Goal: Task Accomplishment & Management: Use online tool/utility

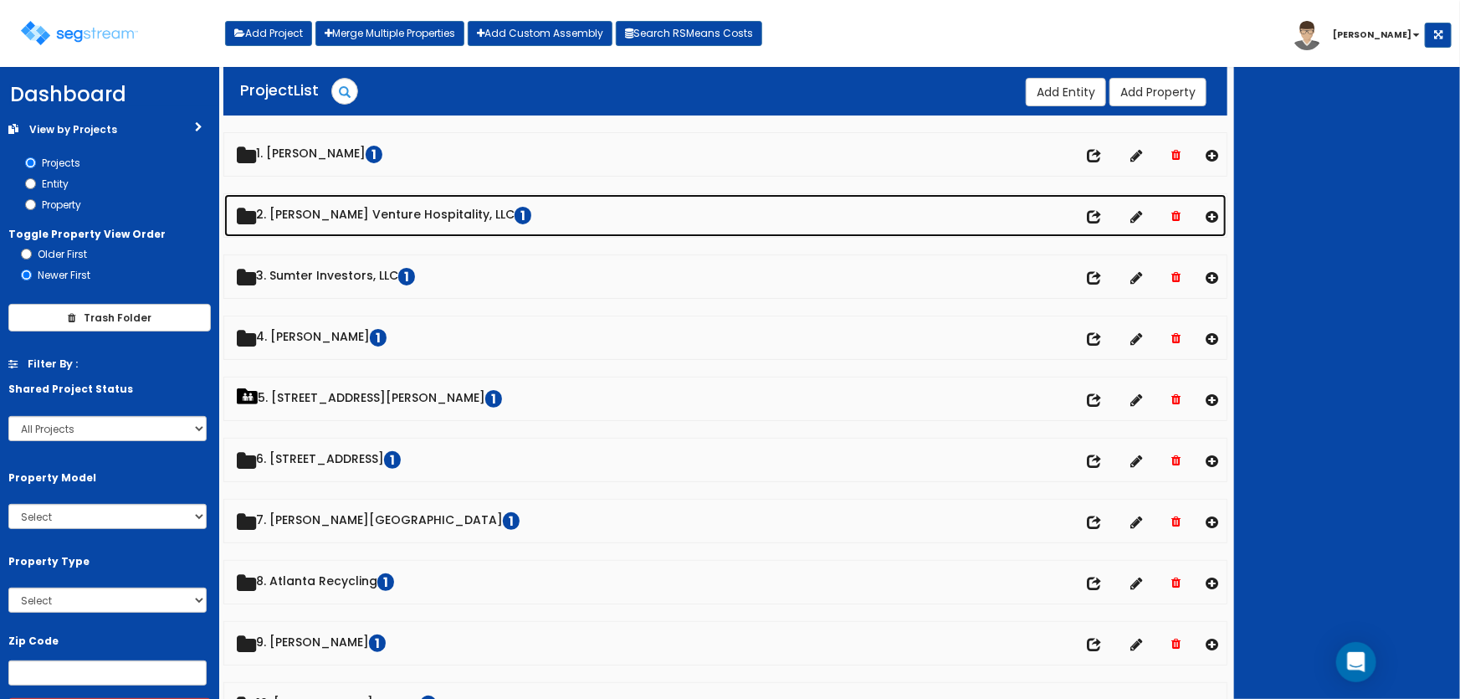
click at [357, 214] on link "2. Mayfield Venture Hospitality, LLC 1" at bounding box center [725, 215] width 1003 height 43
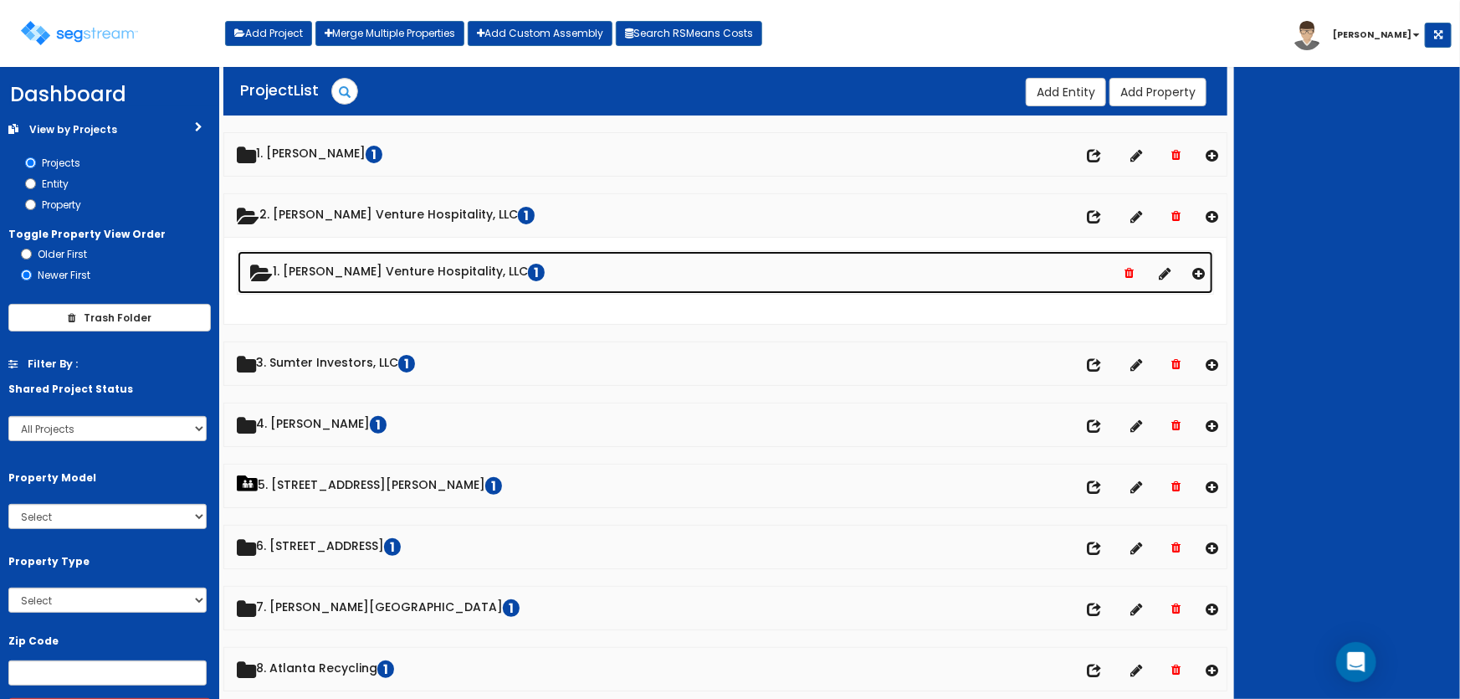
click at [340, 273] on link "1. Mayfield Venture Hospitality, LLC 1" at bounding box center [726, 272] width 977 height 43
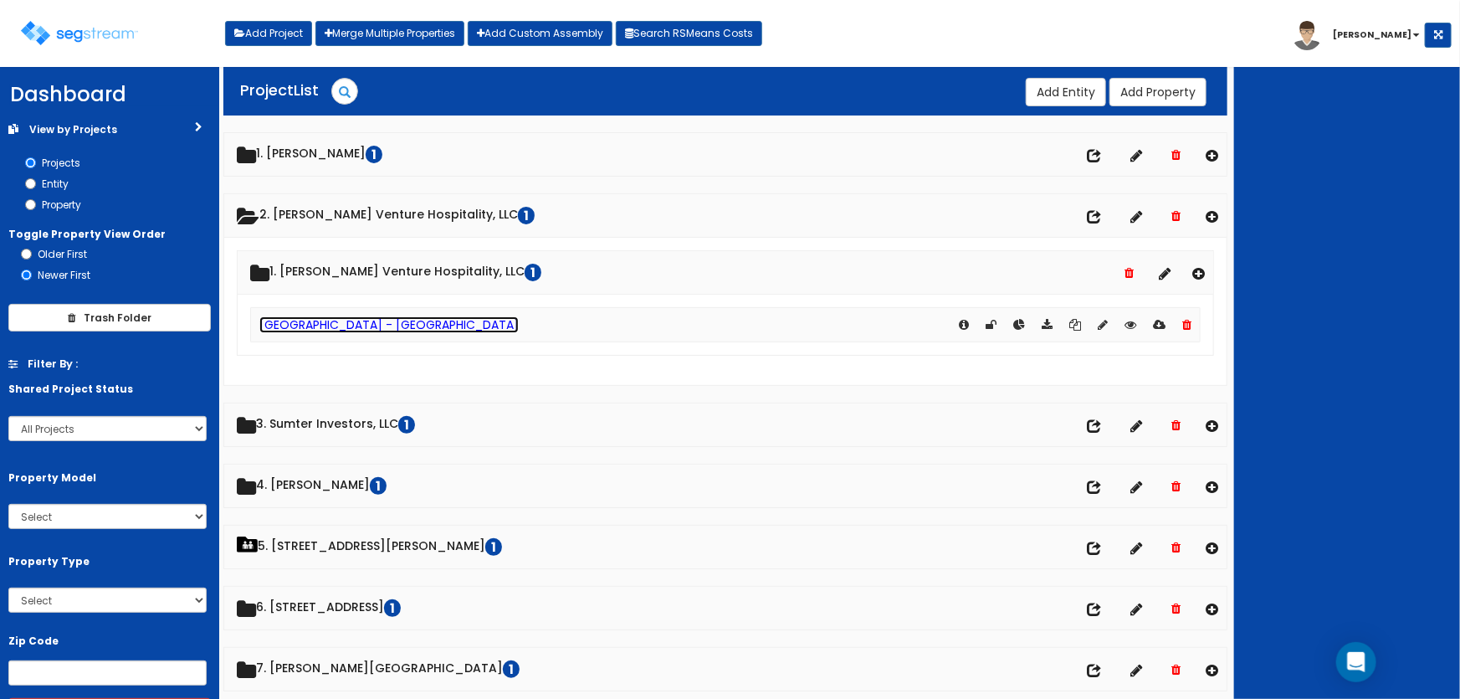
click at [376, 324] on link "[GEOGRAPHIC_DATA] - [GEOGRAPHIC_DATA]" at bounding box center [388, 324] width 259 height 17
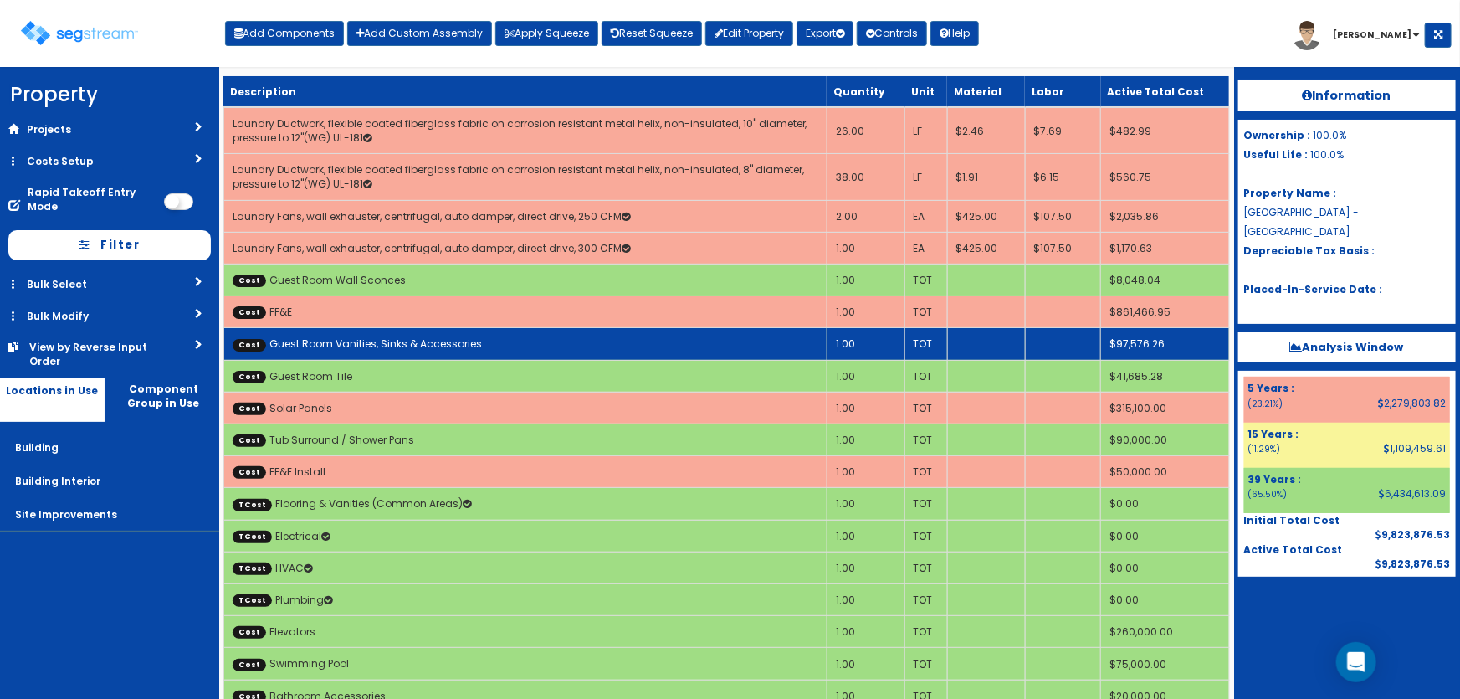
click at [818, 341] on td "Cost Guest Room Vanities, Sinks & Accessories" at bounding box center [524, 344] width 603 height 32
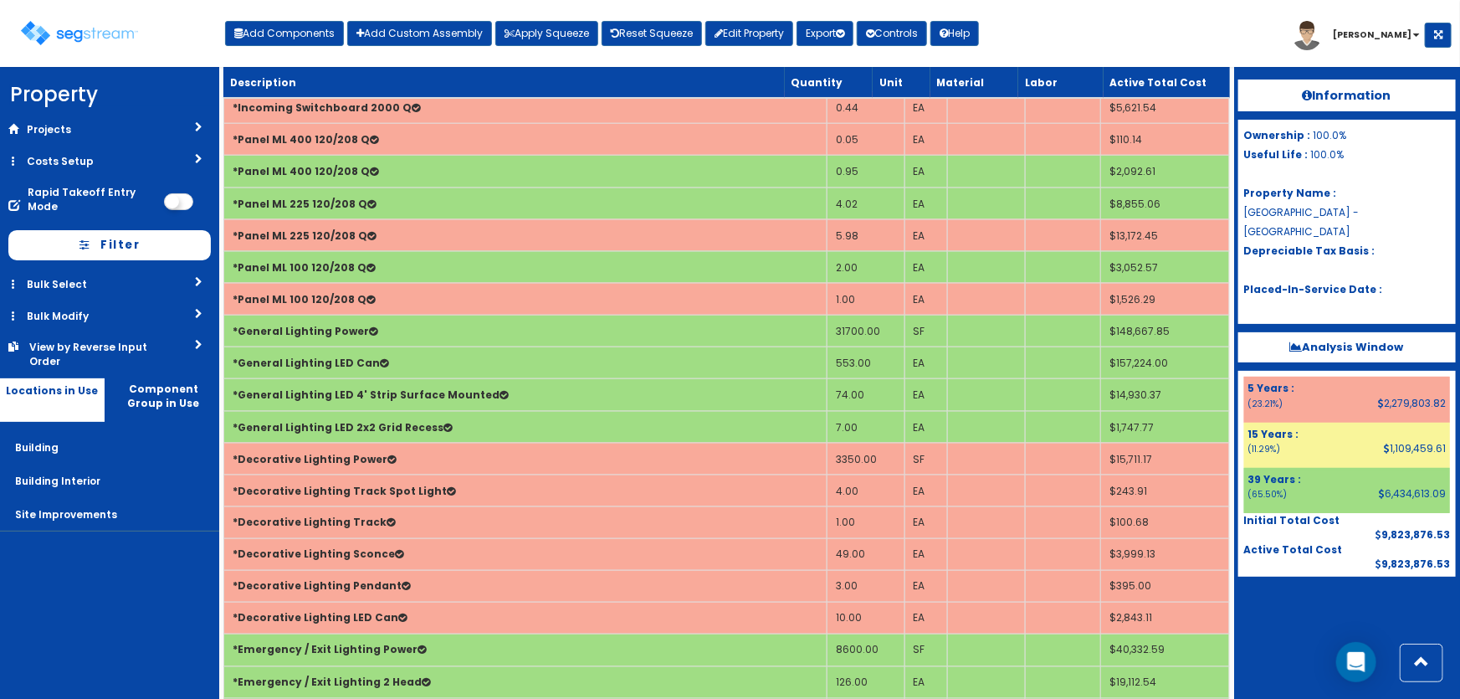
scroll to position [6498, 0]
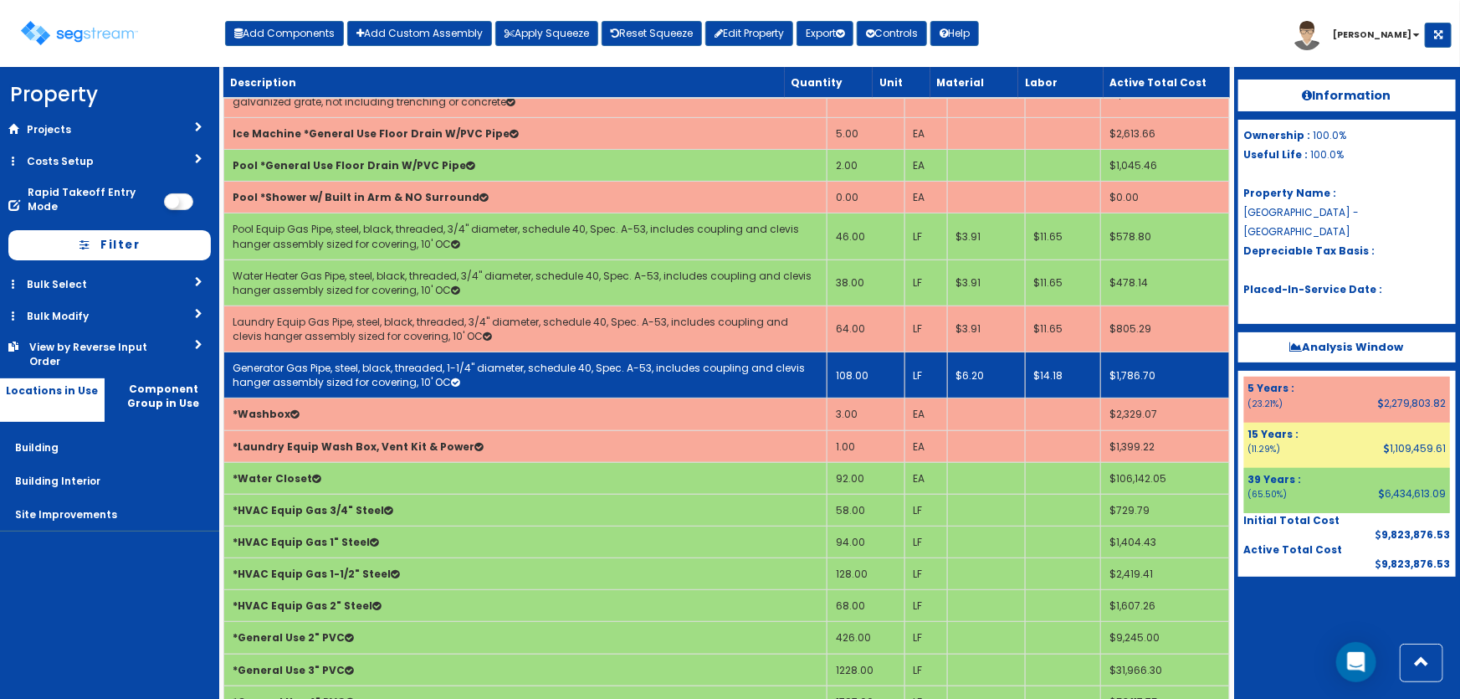
click at [381, 361] on link "Generator Gas Pipe, steel, black, threaded, 1-1/4" diameter, schedule 40, Spec.…" at bounding box center [519, 375] width 572 height 28
select select "5281463"
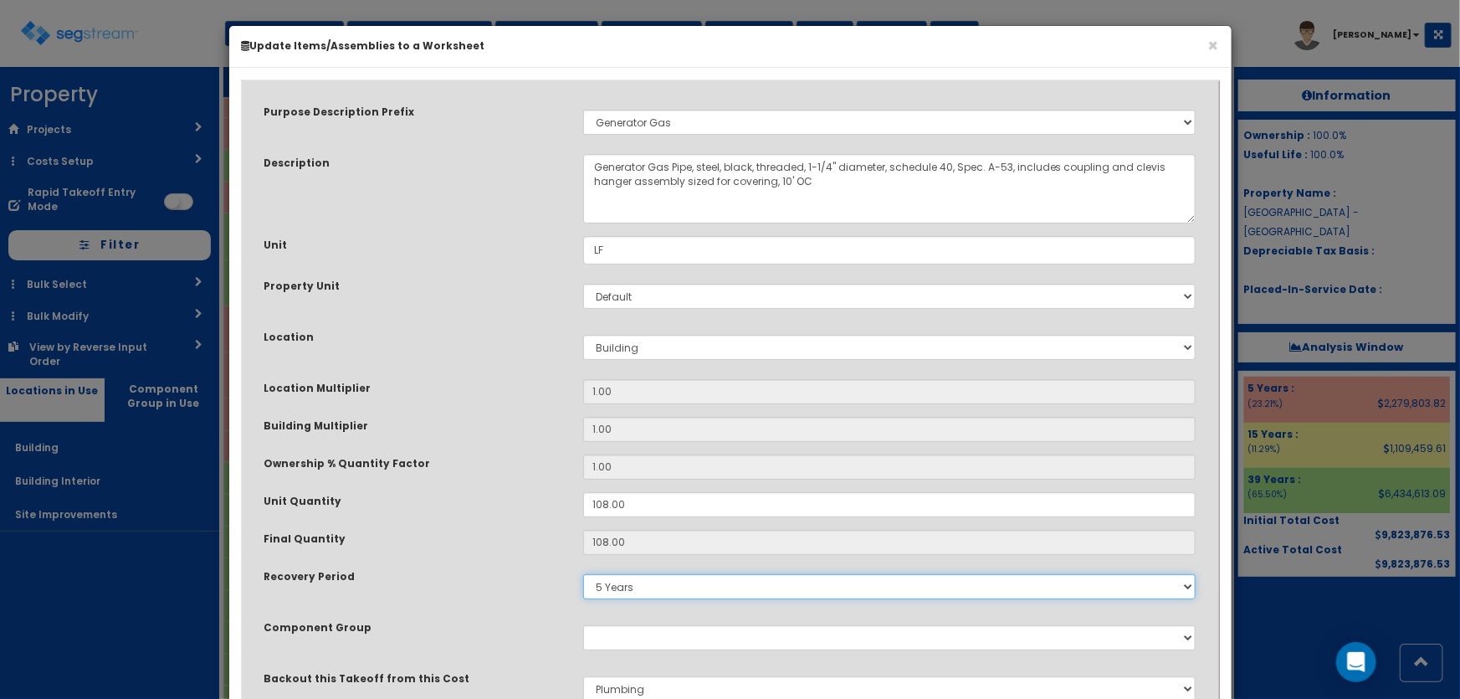
click at [621, 589] on select "5 Years 7 Years 9 Years 10 Years 15 Years 15 Year QLI 15 Year QRP 15 Year QIP 2…" at bounding box center [889, 586] width 613 height 25
select select "39Y"
click at [583, 574] on select "5 Years 7 Years 9 Years 10 Years 15 Years 15 Year QLI 15 Year QRP 15 Year QIP 2…" at bounding box center [889, 586] width 613 height 25
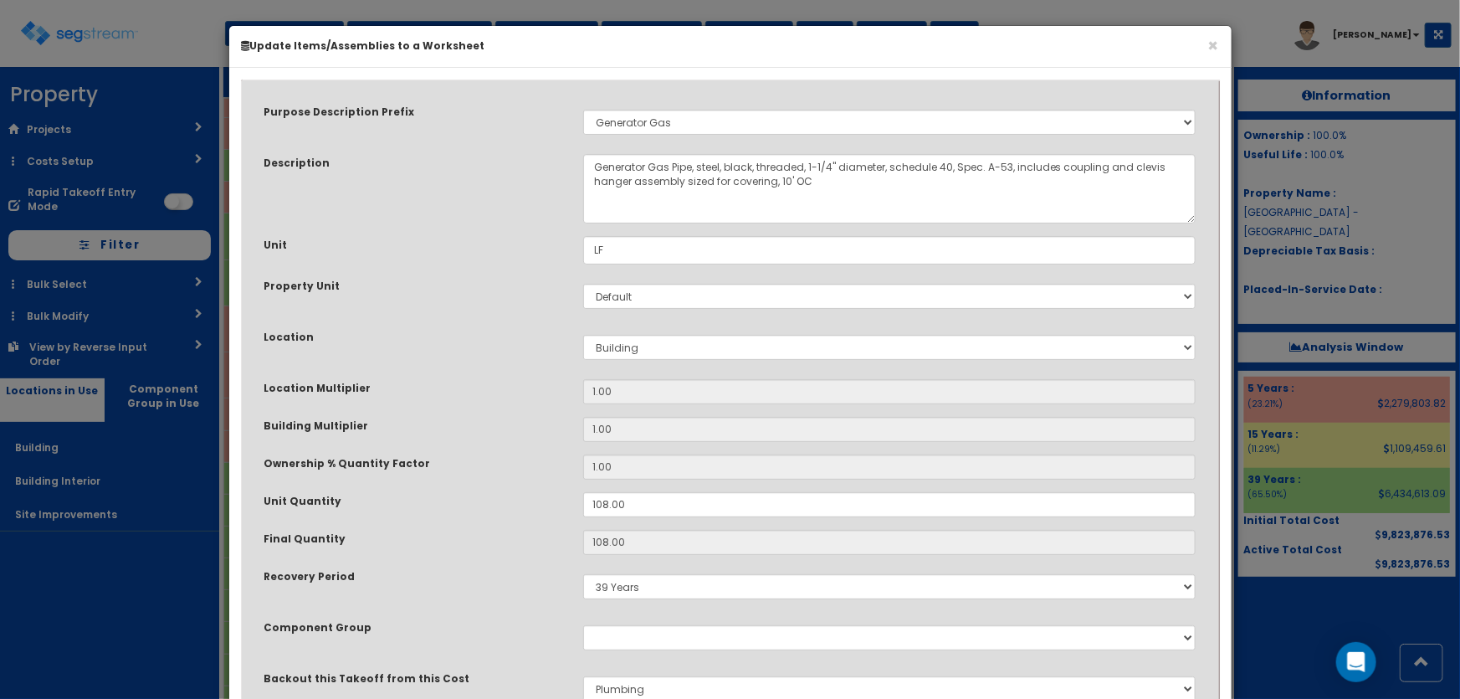
click at [516, 562] on div "Purpose Description Prefix Select Stair Construction, A/V System A/V System Equ…" at bounding box center [730, 411] width 957 height 643
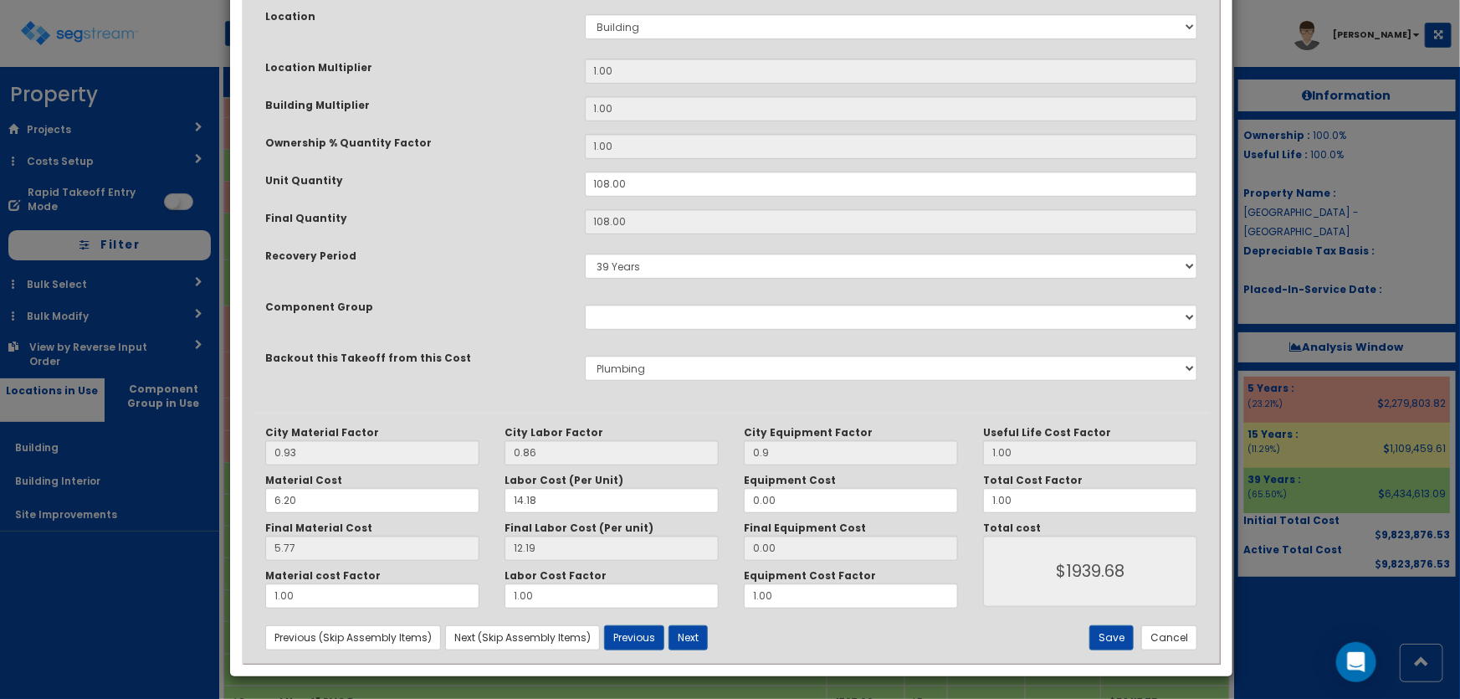
scroll to position [322, 0]
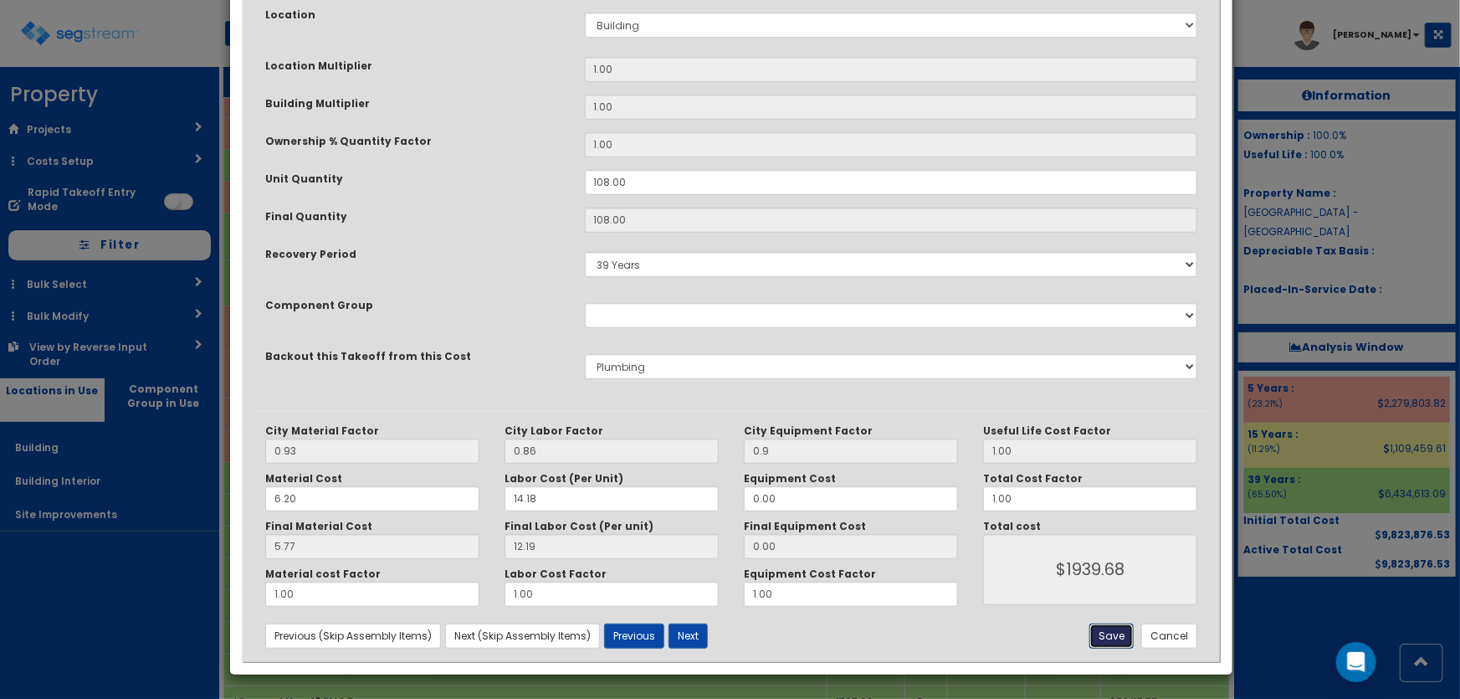
click at [1105, 625] on button "Save" at bounding box center [1112, 636] width 44 height 25
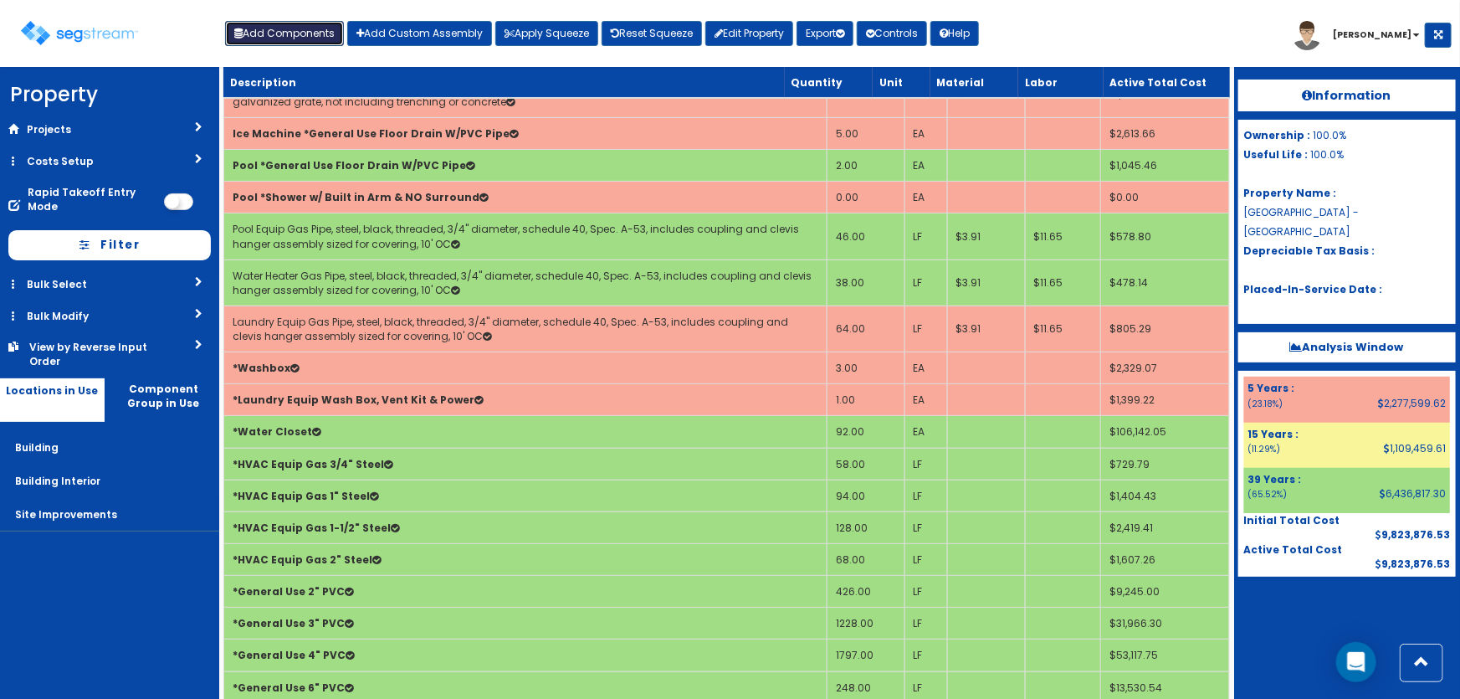
click at [291, 25] on button "Add Components" at bounding box center [284, 33] width 119 height 25
select select "23000000"
select select "5Y"
select select "default"
select select "7"
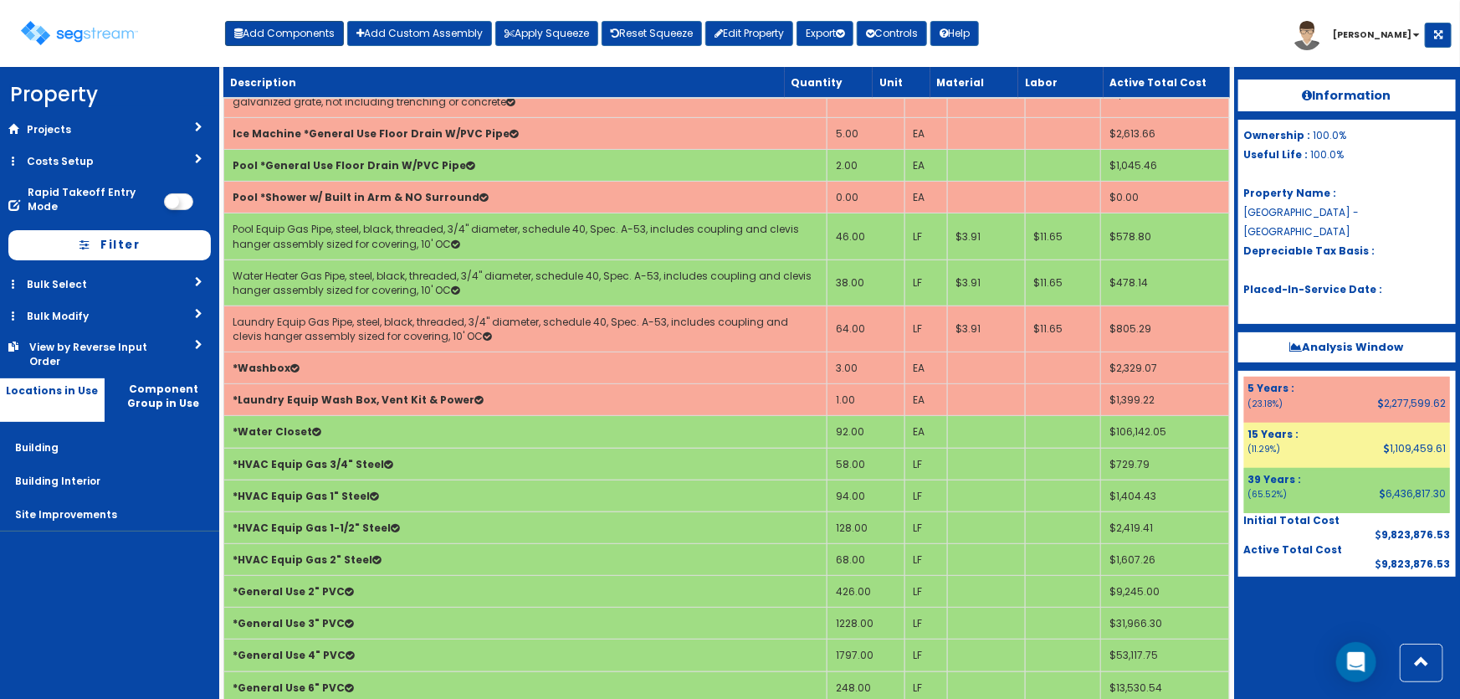
select select "5281464"
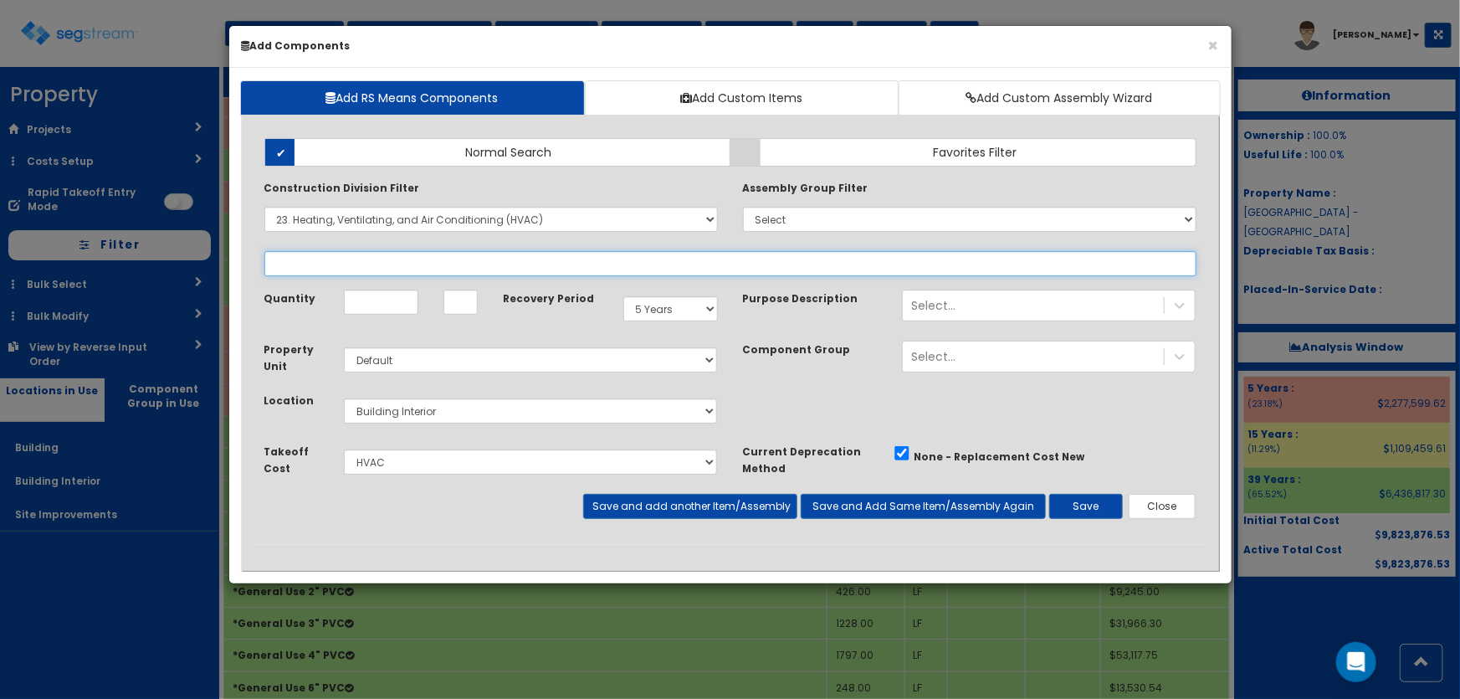
select select "23334610"
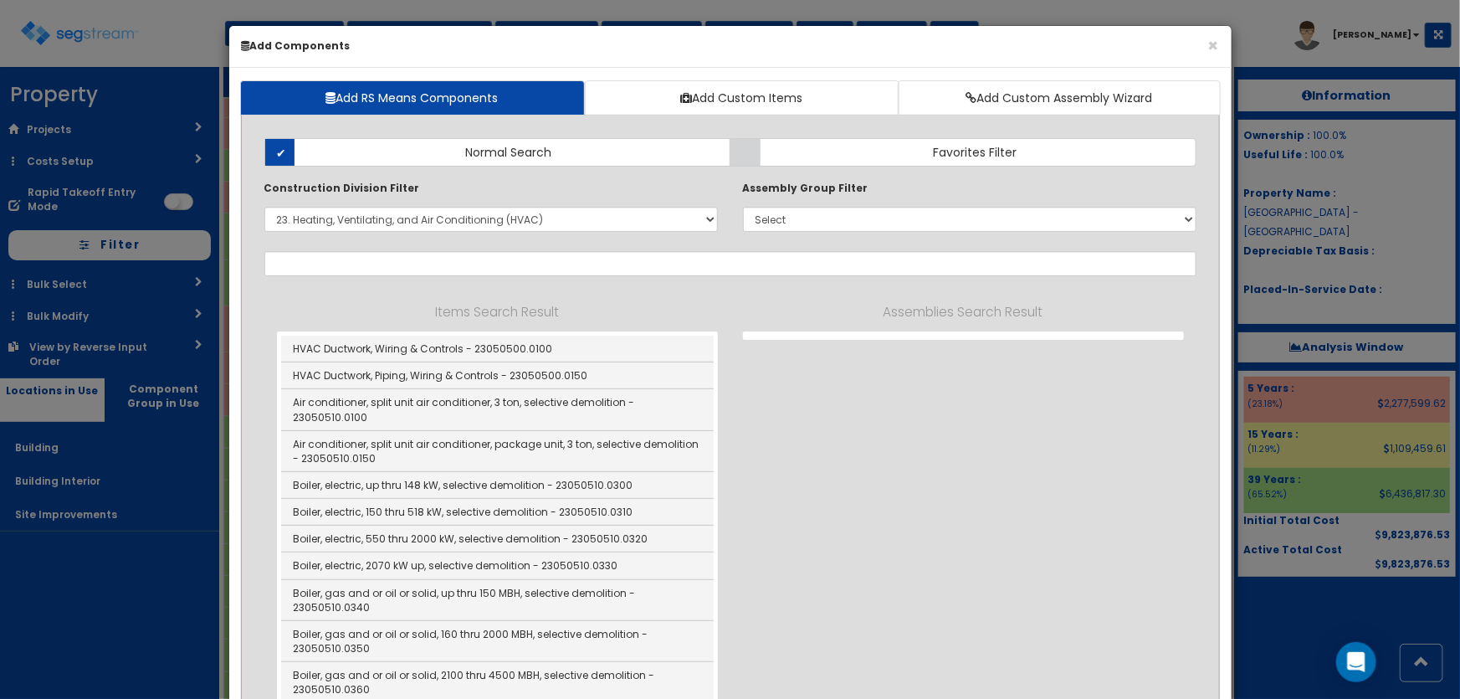
click at [1219, 45] on div "× Add Components" at bounding box center [730, 47] width 1003 height 42
select select
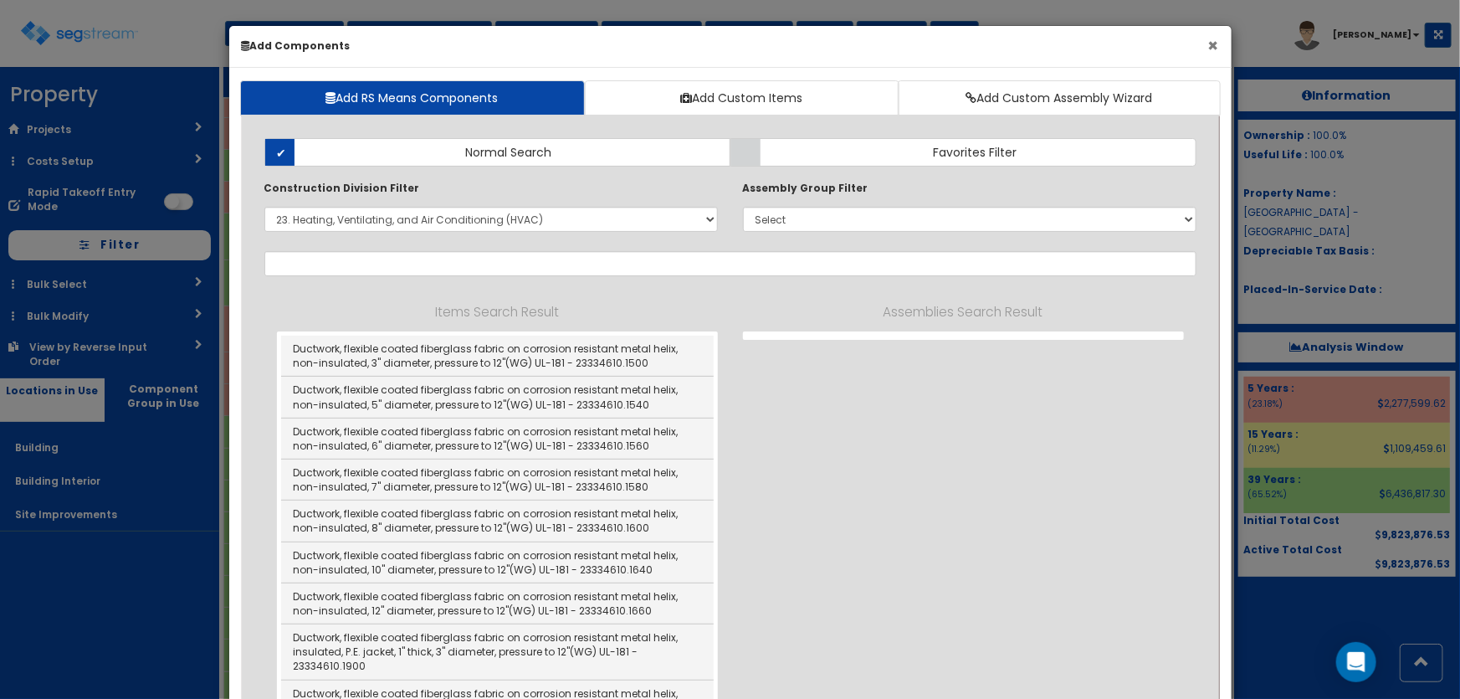
click at [1216, 38] on button "×" at bounding box center [1214, 46] width 11 height 18
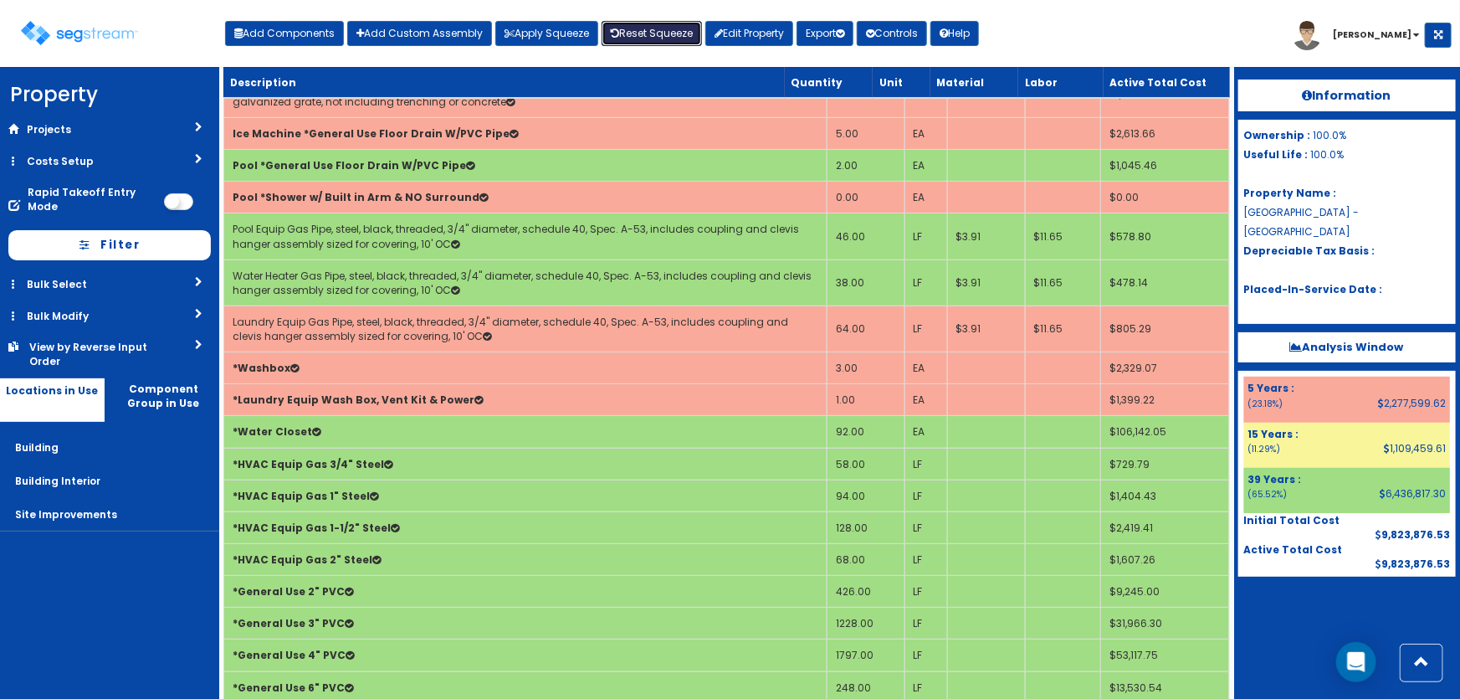
drag, startPoint x: 655, startPoint y: 28, endPoint x: 634, endPoint y: 54, distance: 32.7
click at [655, 27] on link "Reset Squeeze" at bounding box center [652, 33] width 100 height 25
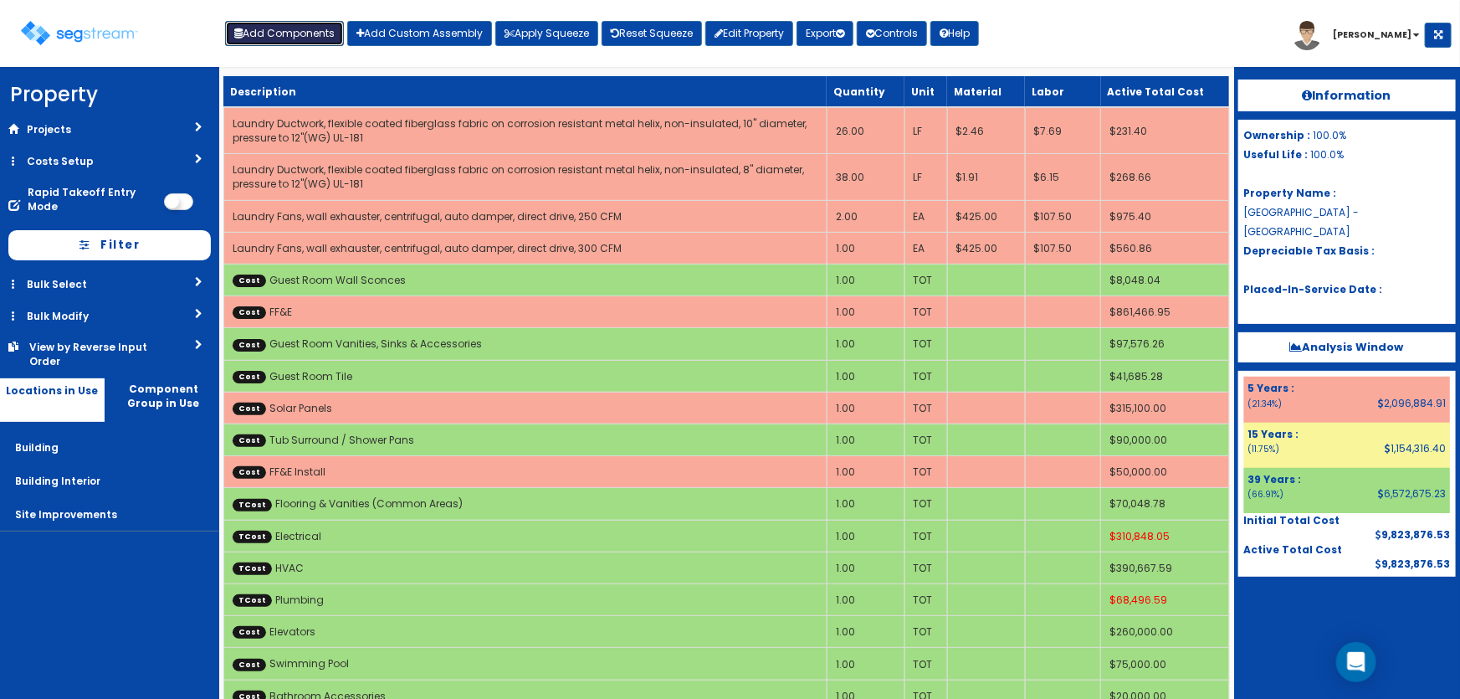
click at [259, 31] on button "Add Components" at bounding box center [284, 33] width 119 height 25
select select "23000000"
select select "5Y"
select select "default"
select select "7"
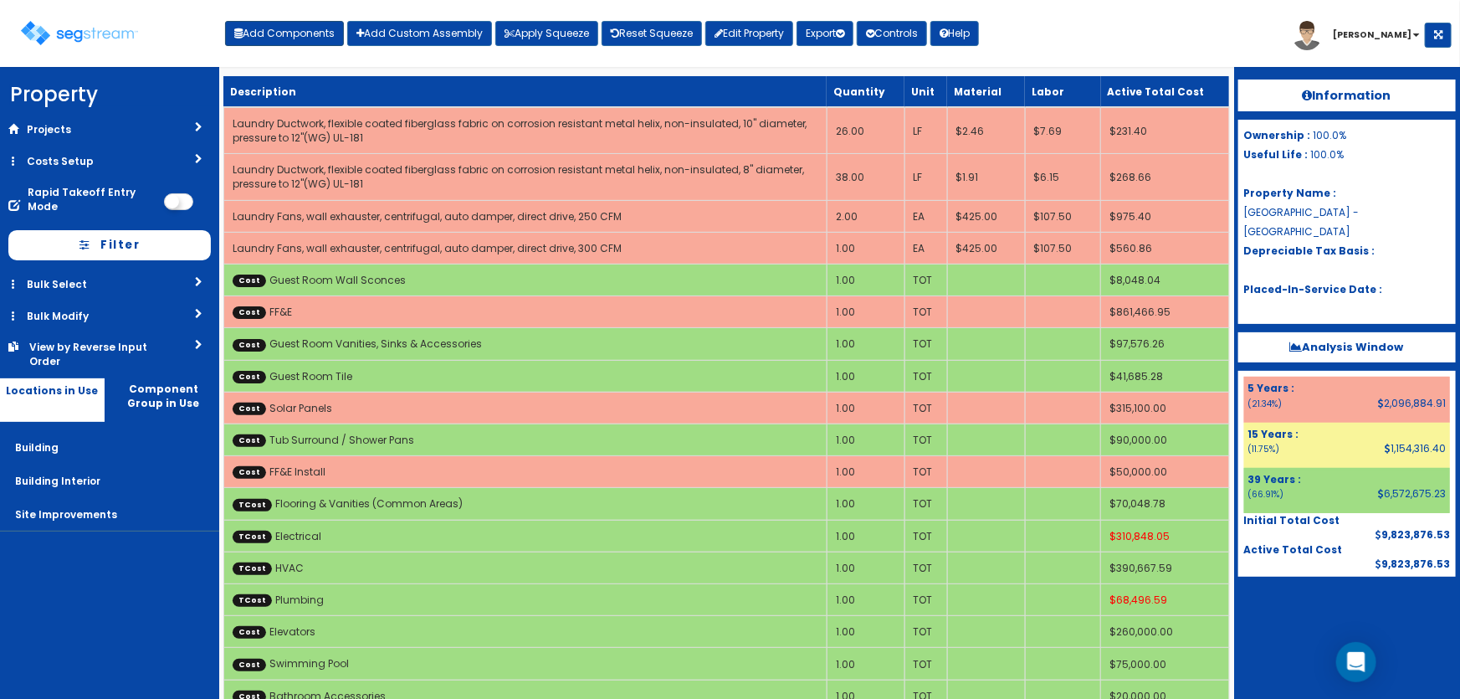
select select "5281464"
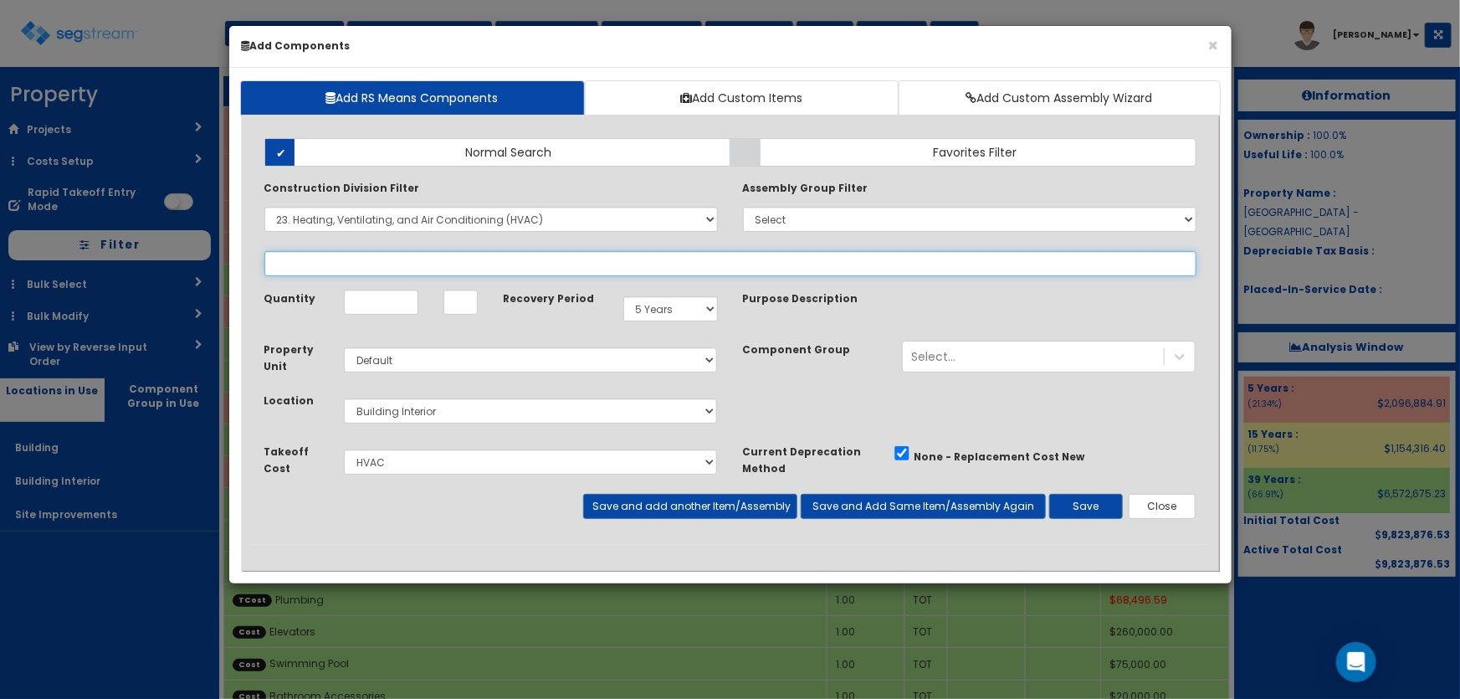
select select
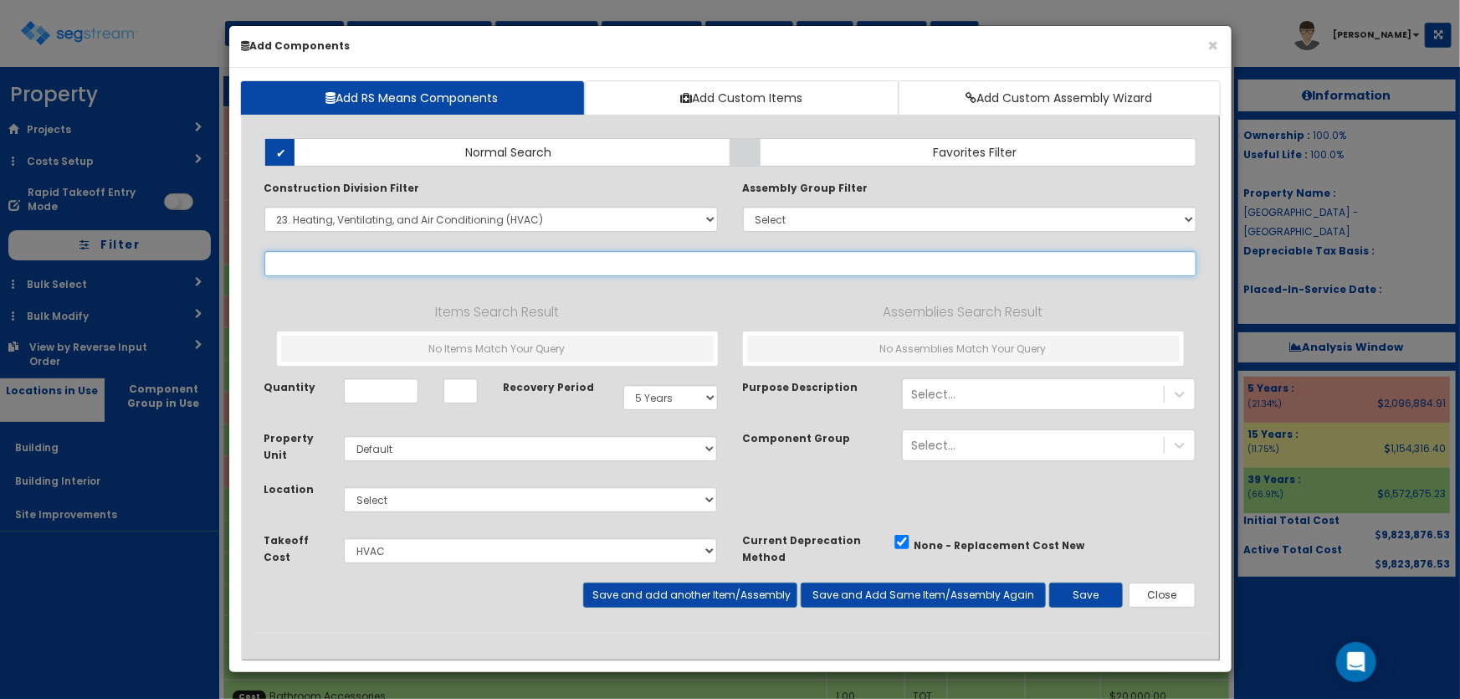
select select "23334610"
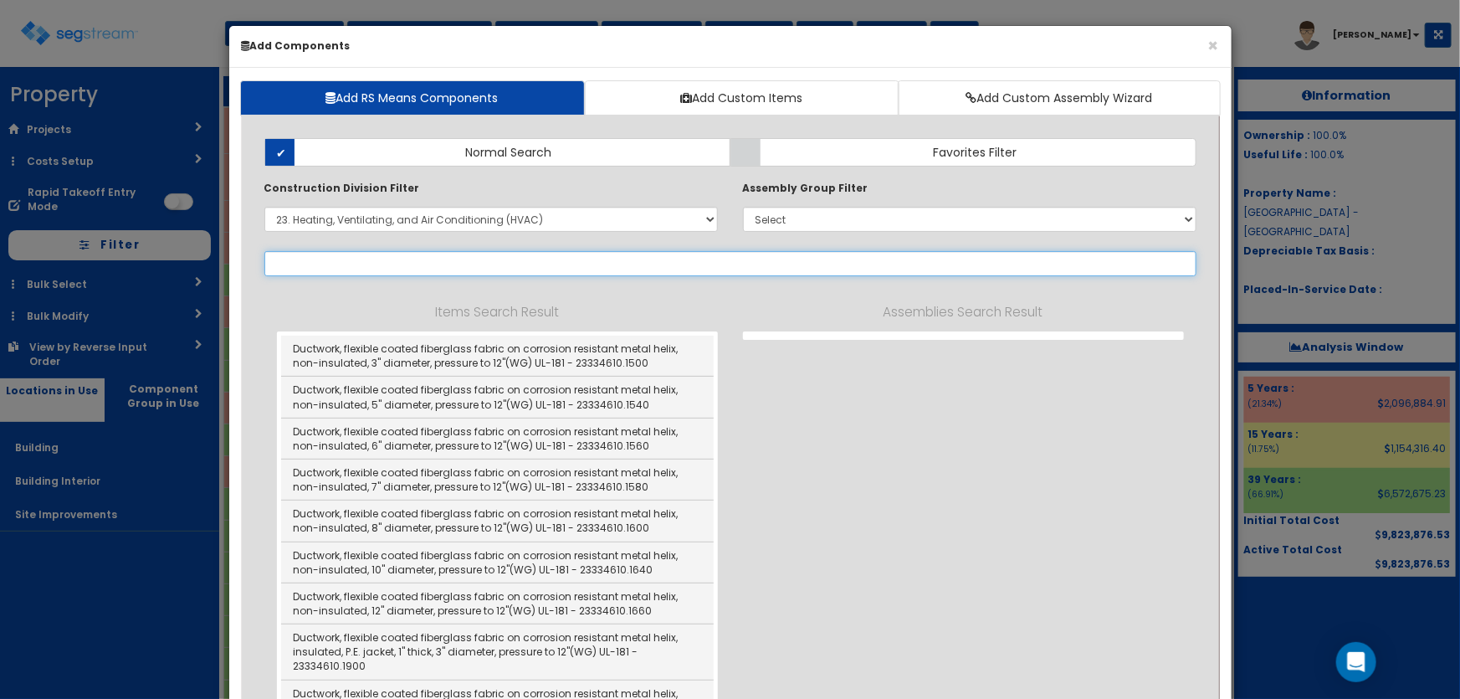
select select "23334610"
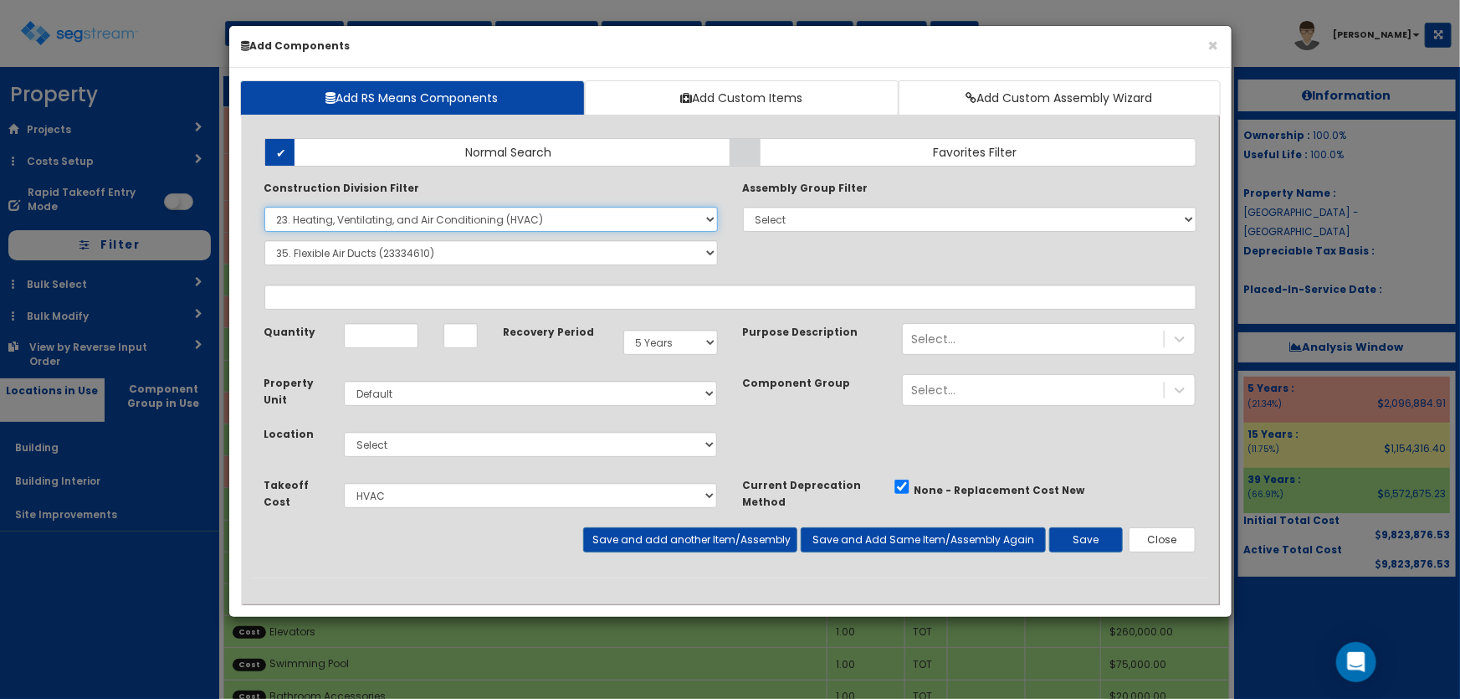
click at [347, 212] on select "Select 0. Custom Item 1. General Requirements 2. Existing Conditions 3. Concret…" at bounding box center [491, 219] width 454 height 25
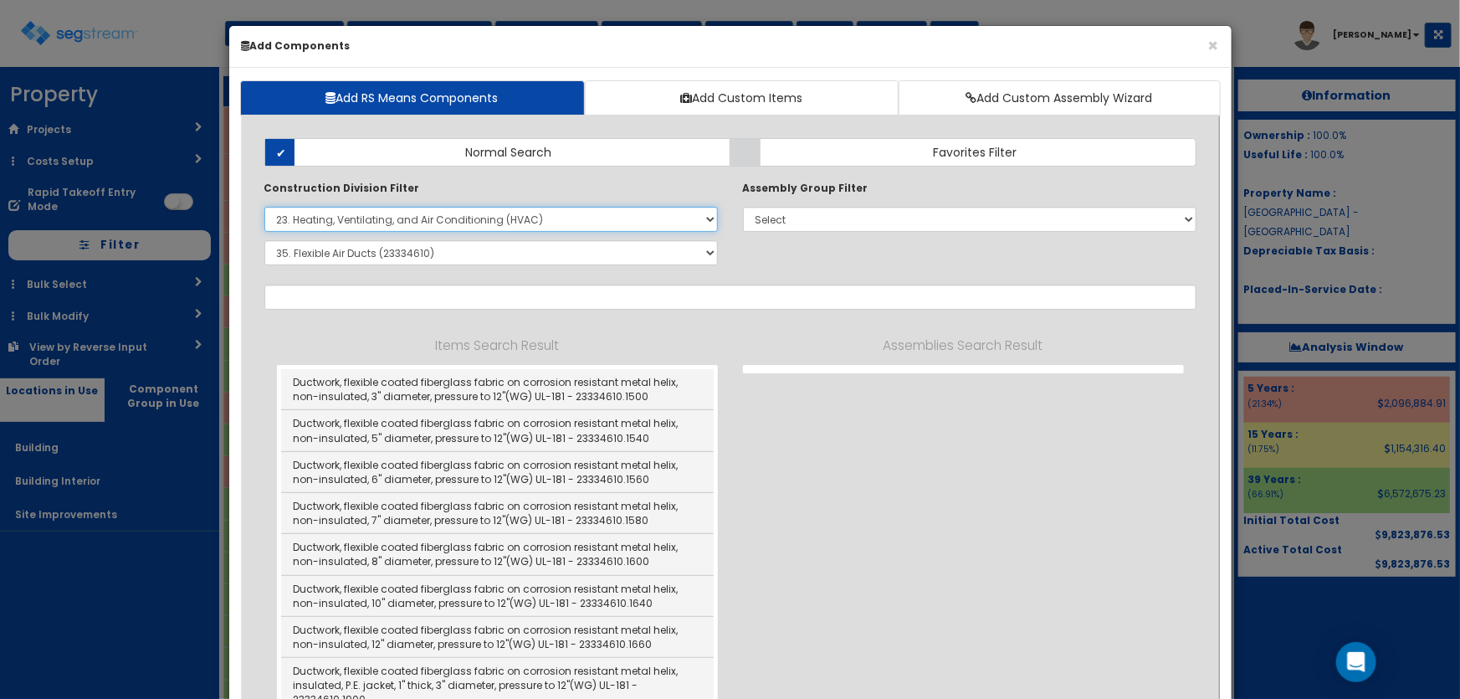
select select "26000000"
click at [264, 207] on select "Select 0. Custom Item 1. General Requirements 2. Existing Conditions 3. Concret…" at bounding box center [491, 219] width 454 height 25
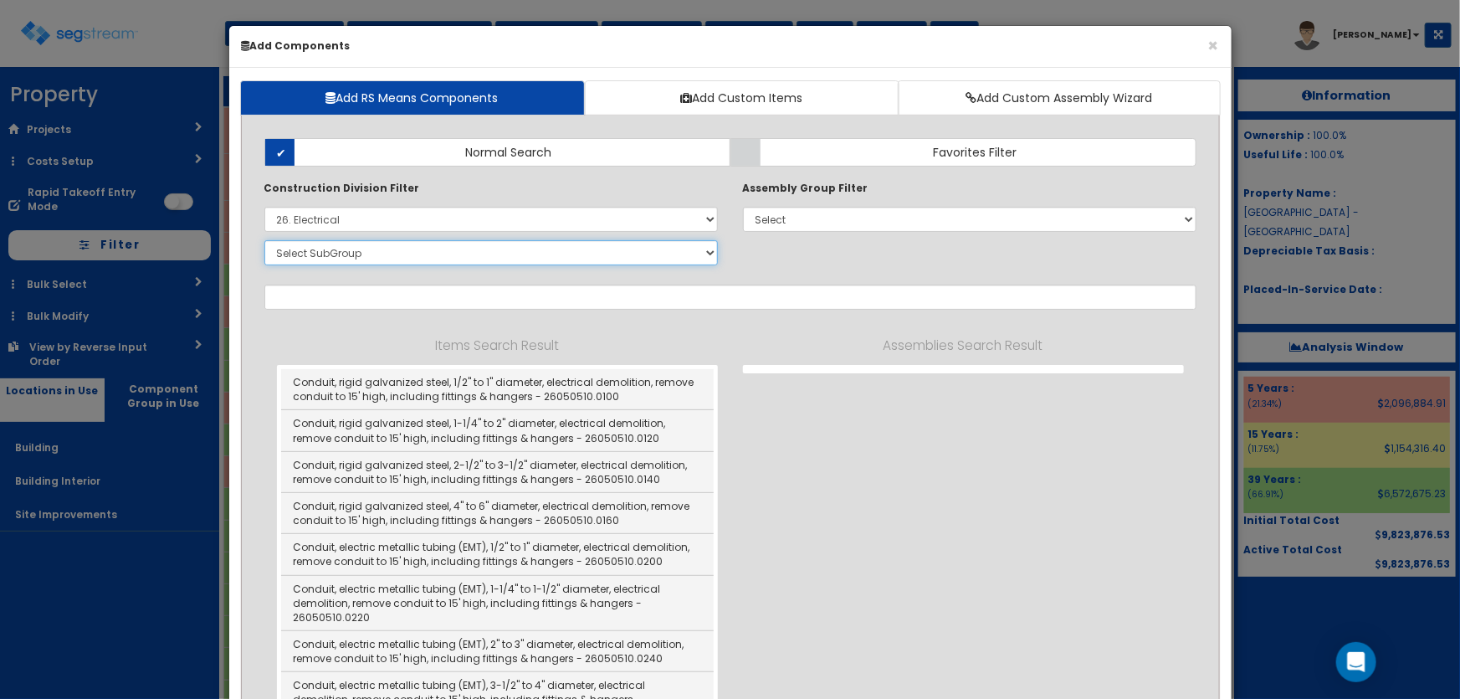
click at [323, 254] on select "Select SubGroup 1. Electrical Demolition (26050510) 2. Medium-Voltage, Single C…" at bounding box center [491, 252] width 454 height 25
select select "26321316"
click at [264, 240] on select "Select SubGroup 1. Electrical Demolition (26050510) 2. Medium-Voltage, Single C…" at bounding box center [491, 252] width 454 height 25
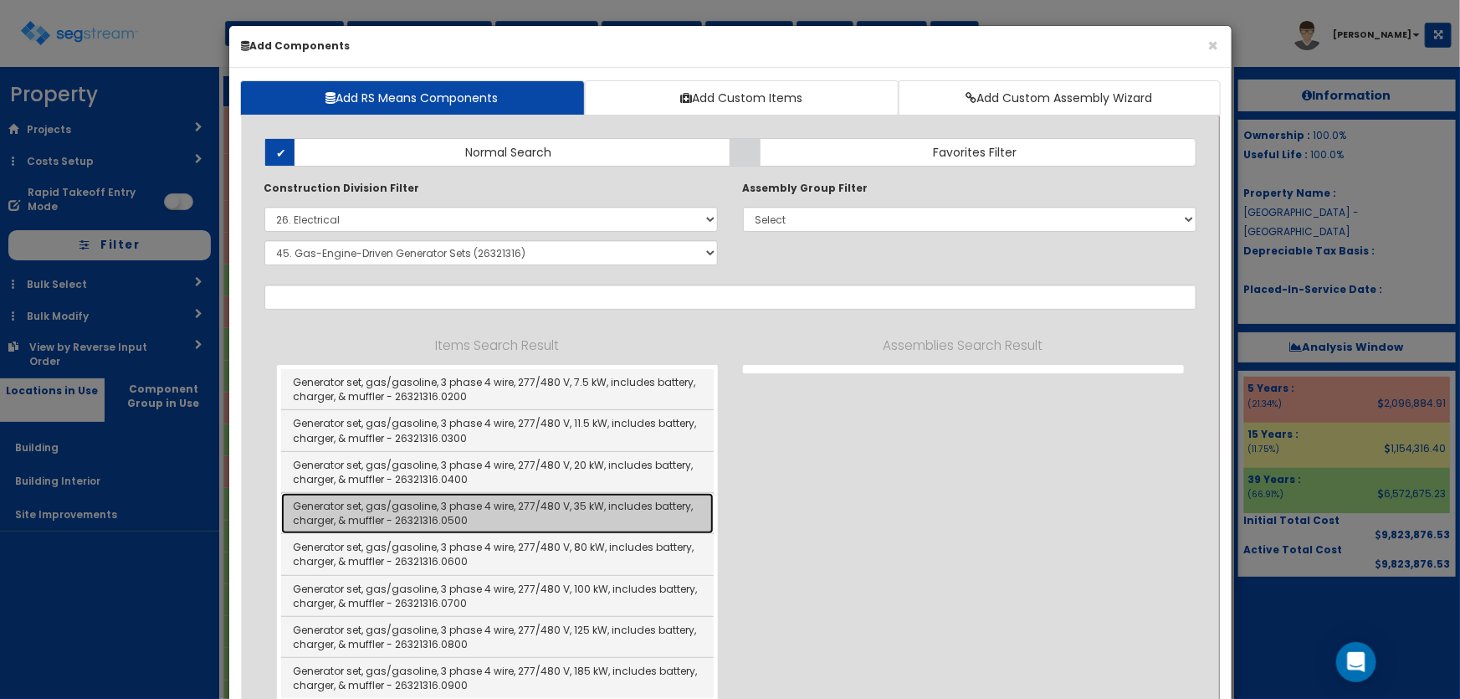
click at [618, 510] on link "Generator set, gas/gasoline, 3 phase 4 wire, 277/480 V, 35 kW, includes battery…" at bounding box center [497, 513] width 433 height 41
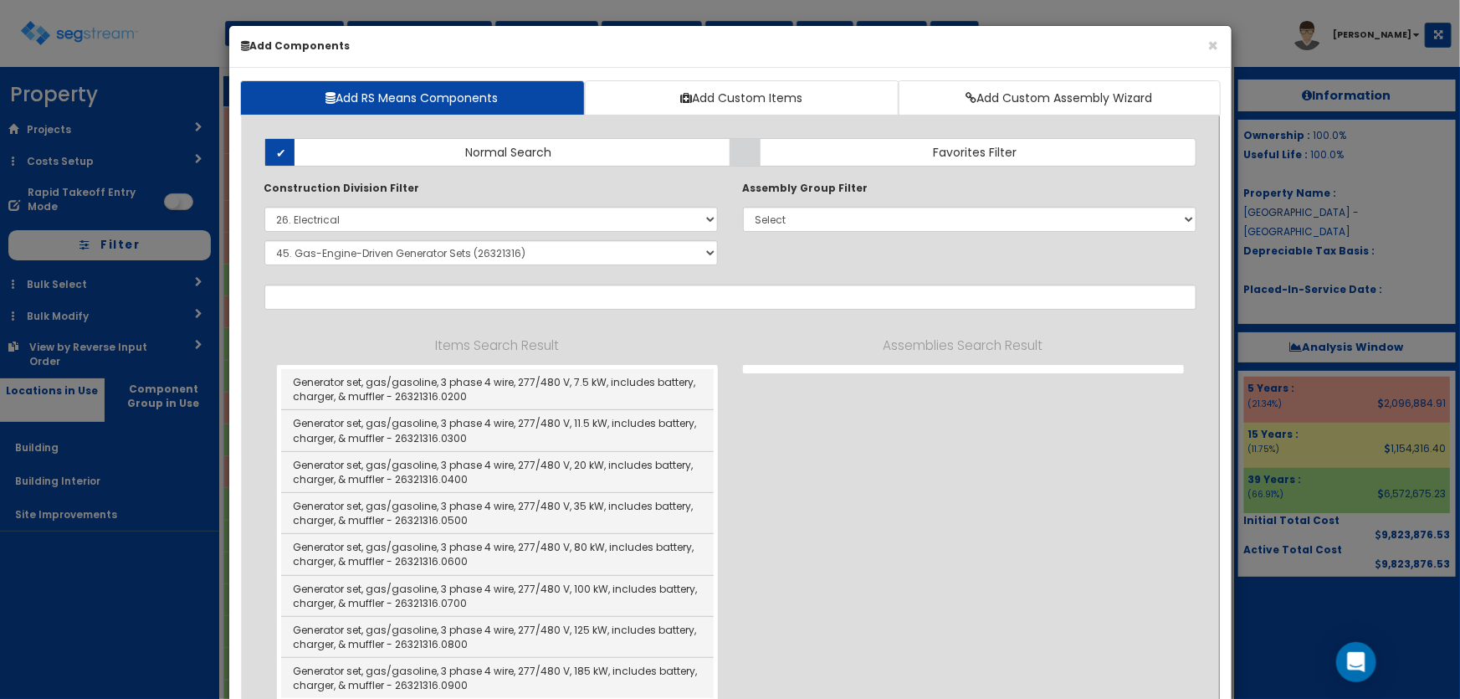
type input "Generator set, gas/gasoline, 3 phase 4 wire, 277/480 V, 35 kW, includes battery…"
type input "EA"
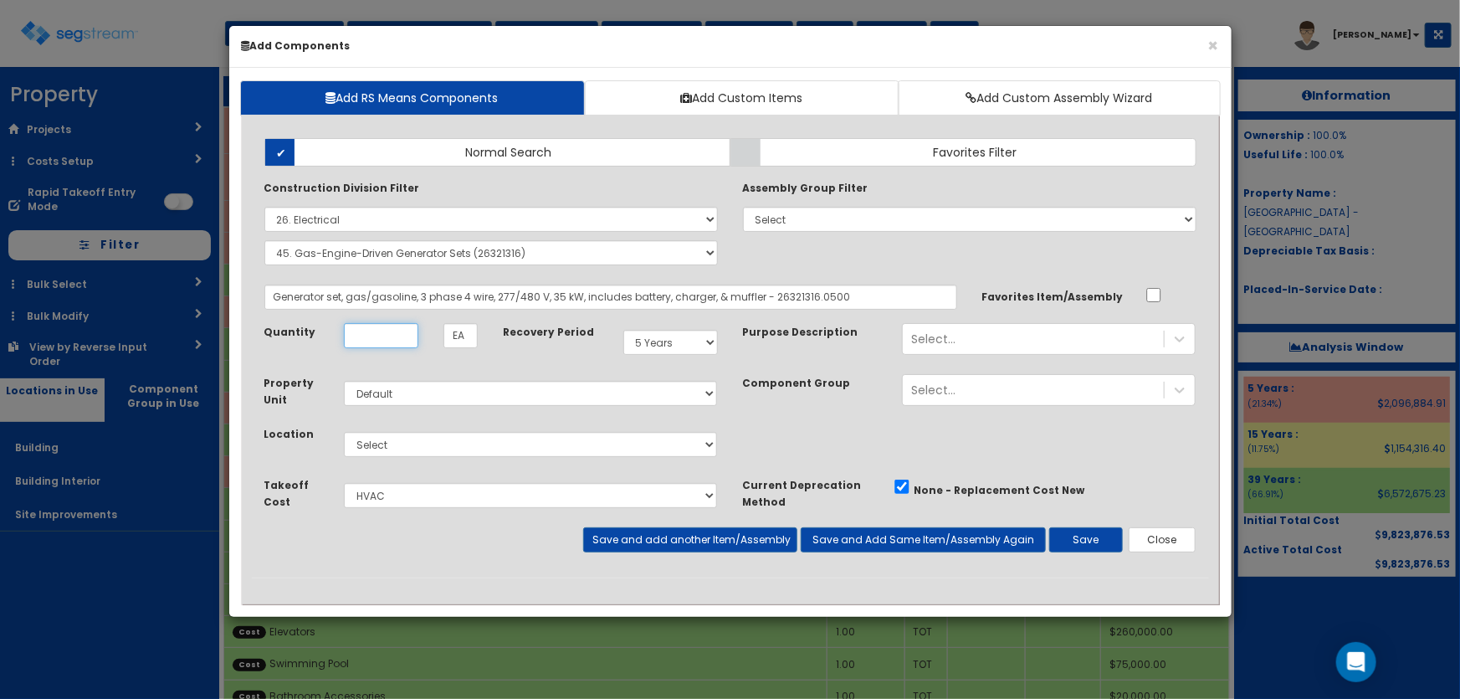
click at [367, 334] on input "Quantity" at bounding box center [381, 335] width 74 height 25
type input "1"
click at [660, 343] on select "Select 5 Years 7 Years 9 Years 10 Years 15 Years 15 Year QLI 15 Year QRP 15 Yea…" at bounding box center [671, 342] width 95 height 25
select select "39Y"
click at [624, 330] on select "Select 5 Years 7 Years 9 Years 10 Years 15 Years 15 Year QLI 15 Year QRP 15 Yea…" at bounding box center [671, 342] width 95 height 25
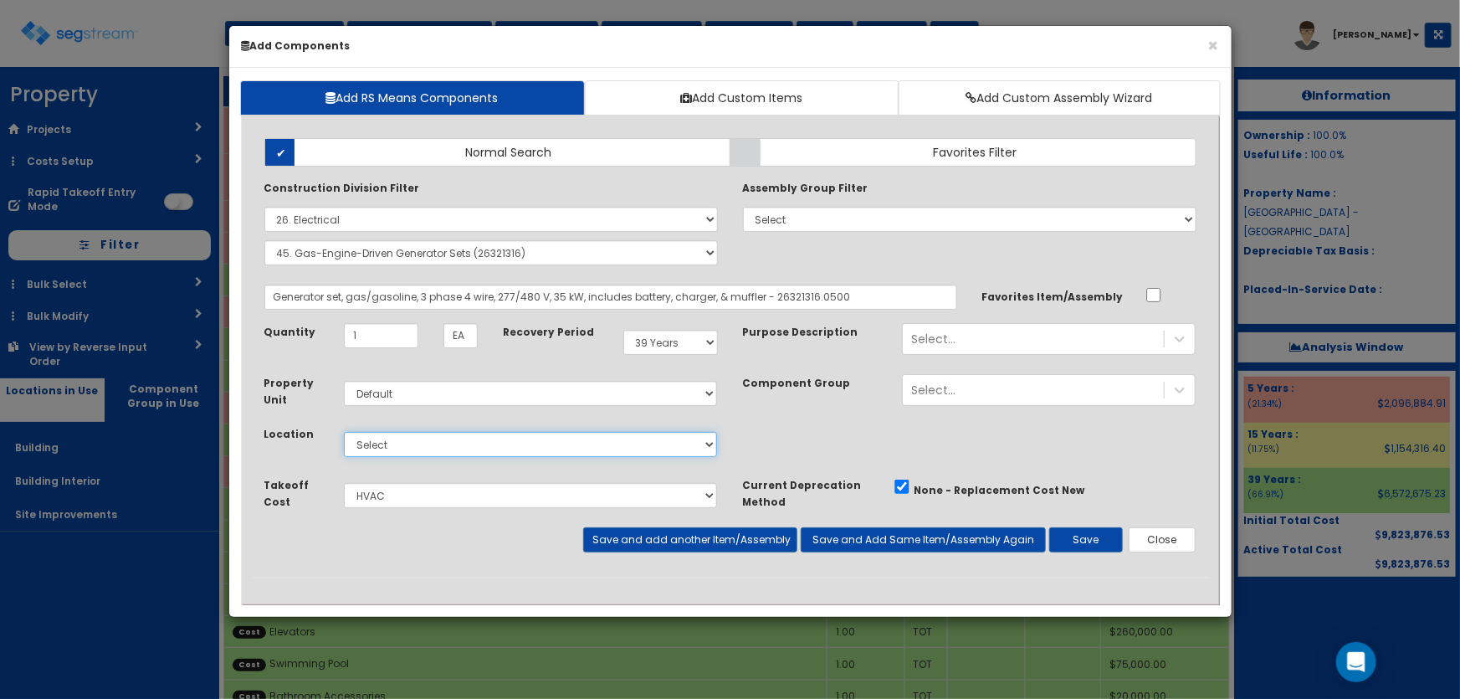
click at [377, 444] on select "Select Building Building Interior Site Improvements Add Additional Location" at bounding box center [531, 444] width 374 height 25
select select "6"
click at [344, 432] on select "Select Building Building Interior Site Improvements Add Additional Location" at bounding box center [531, 444] width 374 height 25
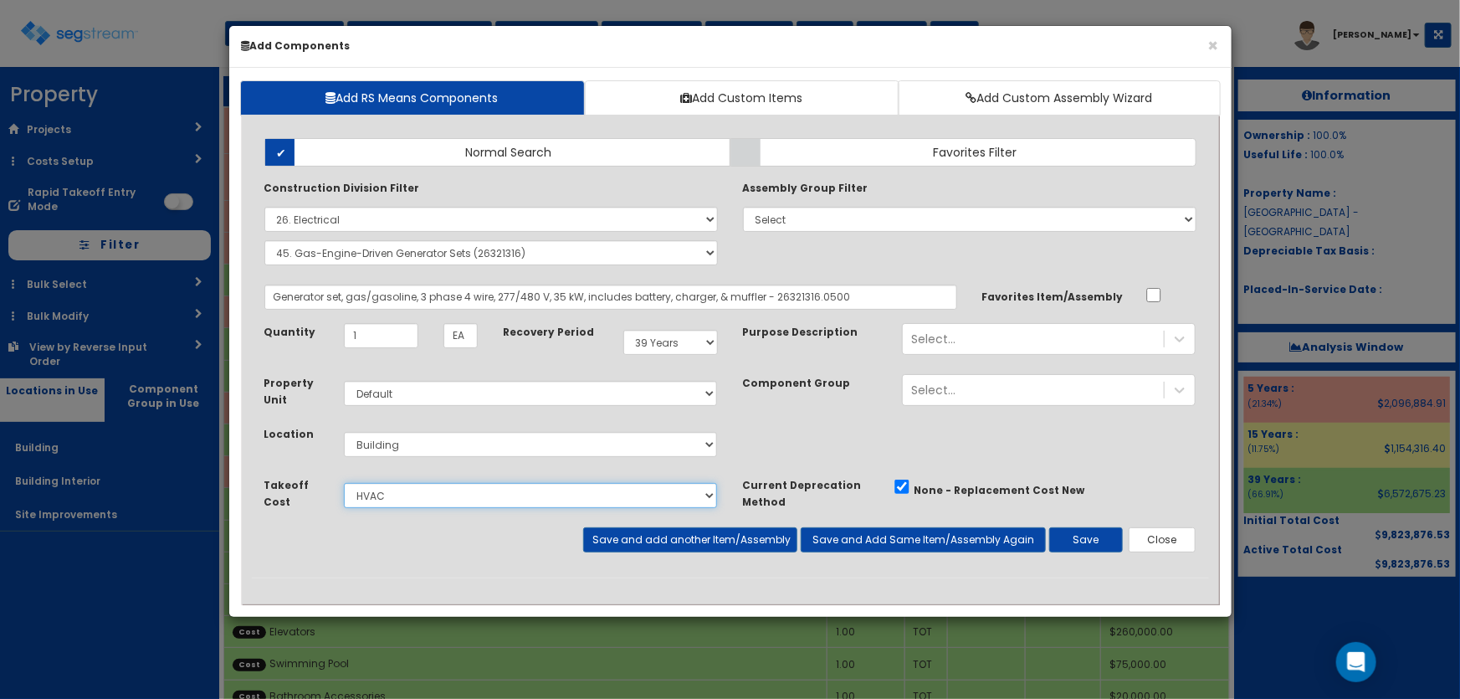
click at [389, 490] on select "Select Miscellaneous Construction Site Work Doors, Frames & Hardware Finish Car…" at bounding box center [531, 495] width 374 height 25
select select "5281465"
click at [344, 483] on select "Select Miscellaneous Construction Site Work Doors, Frames & Hardware Finish Car…" at bounding box center [531, 495] width 374 height 25
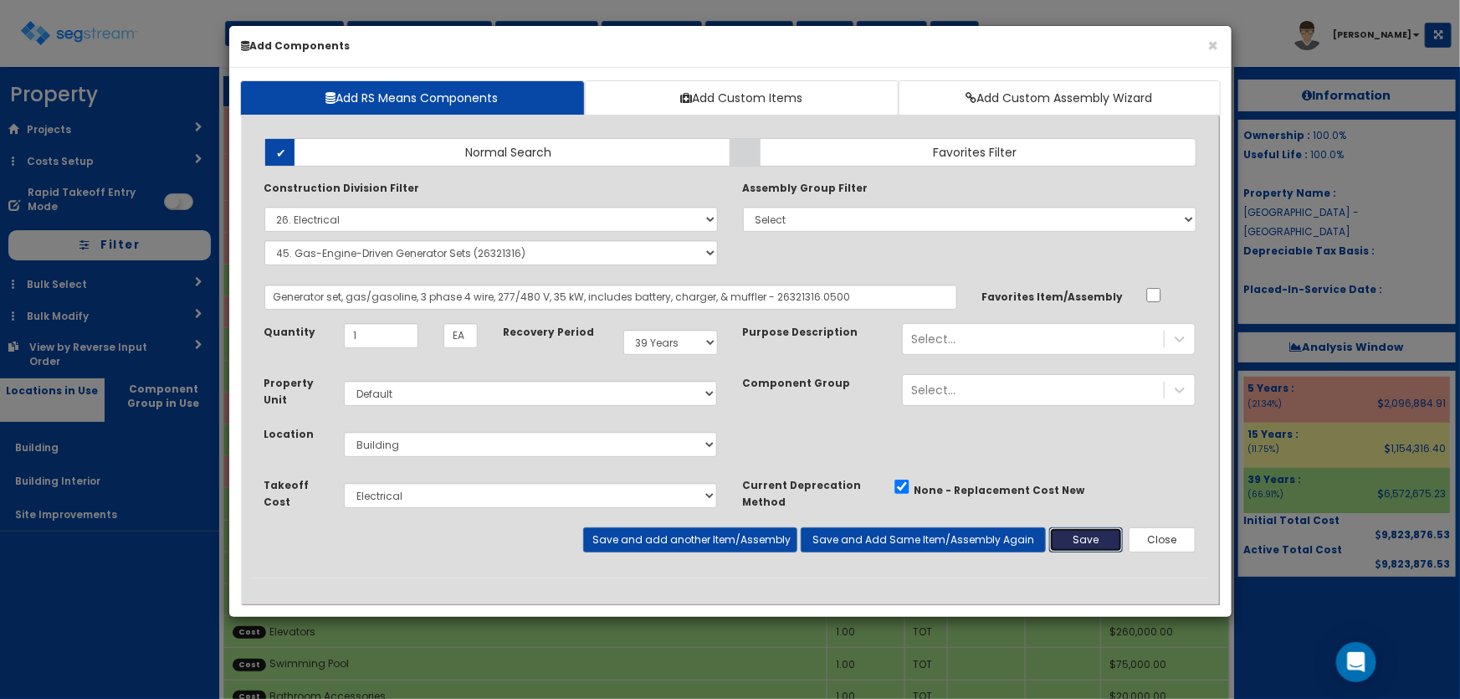
click at [1092, 537] on button "Save" at bounding box center [1087, 539] width 74 height 25
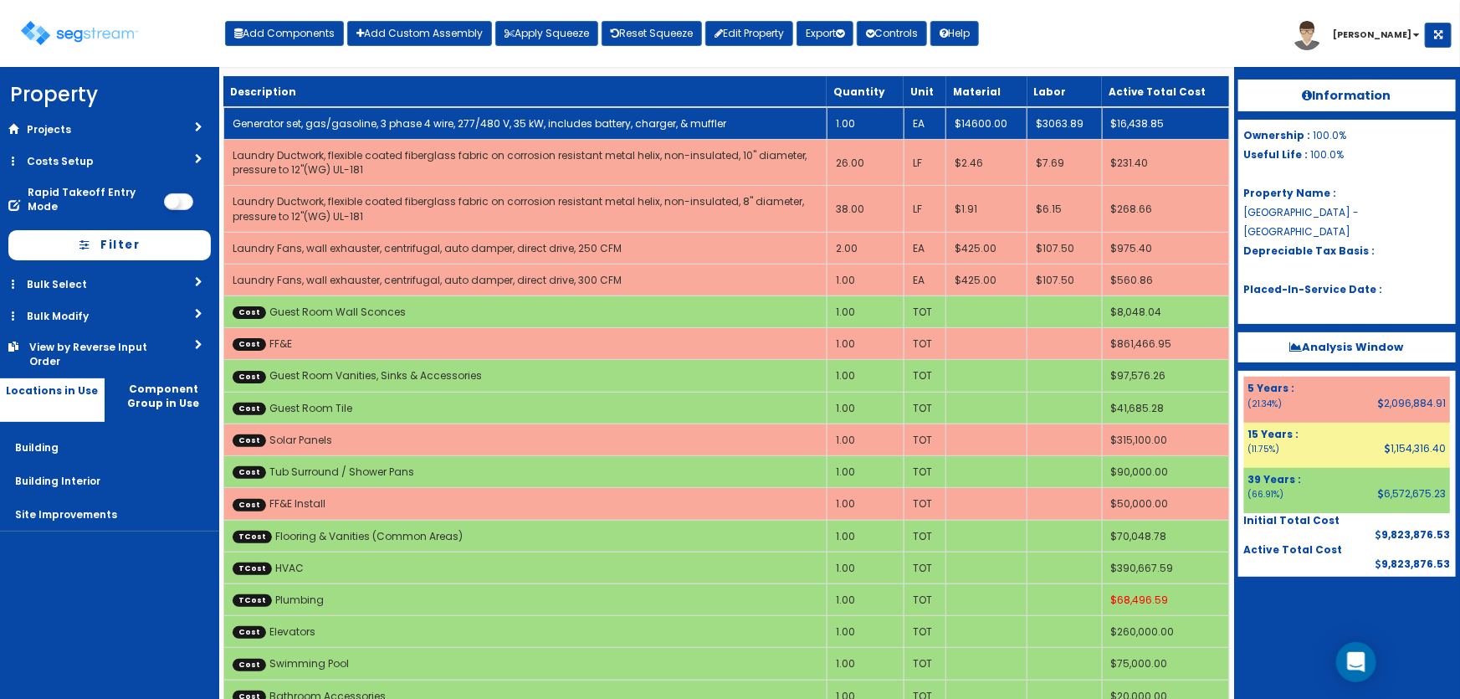
click at [527, 119] on link "Generator set, gas/gasoline, 3 phase 4 wire, 277/480 V, 35 kW, includes battery…" at bounding box center [480, 123] width 494 height 14
select select "5281465"
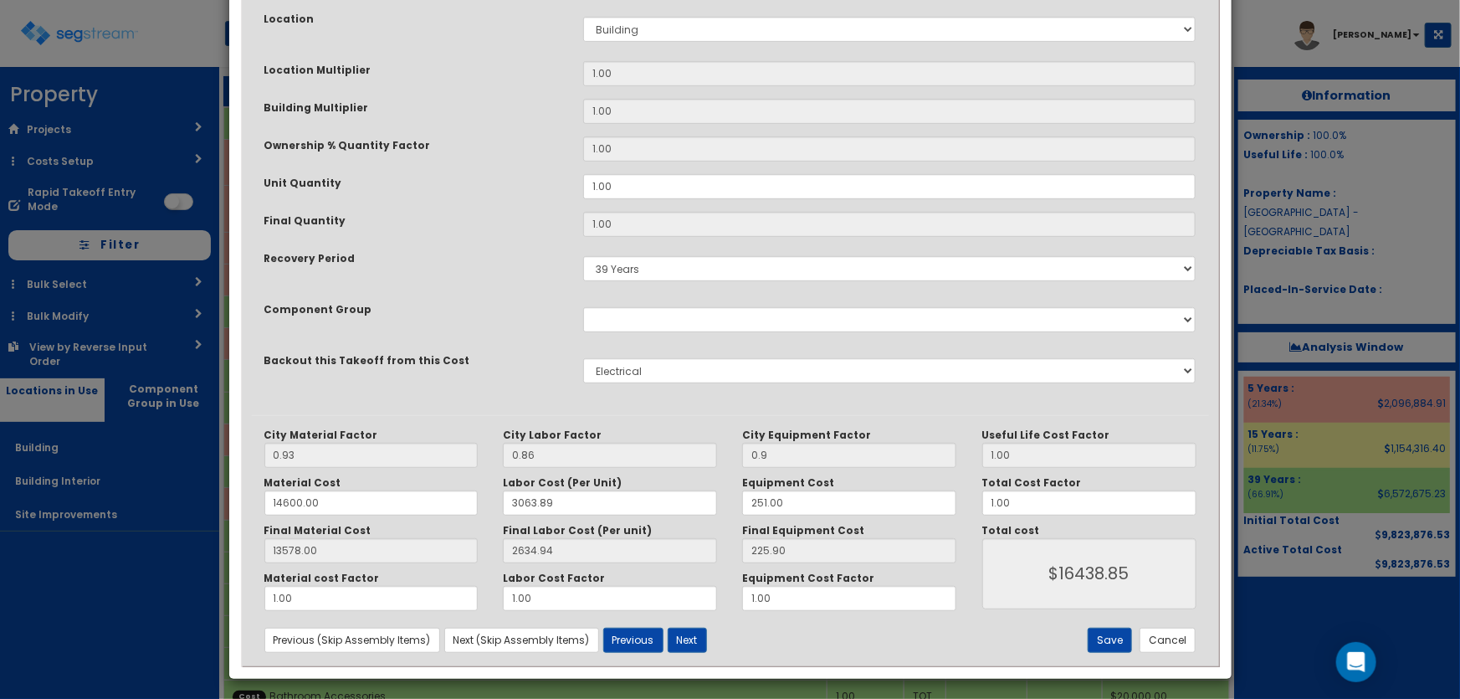
scroll to position [322, 0]
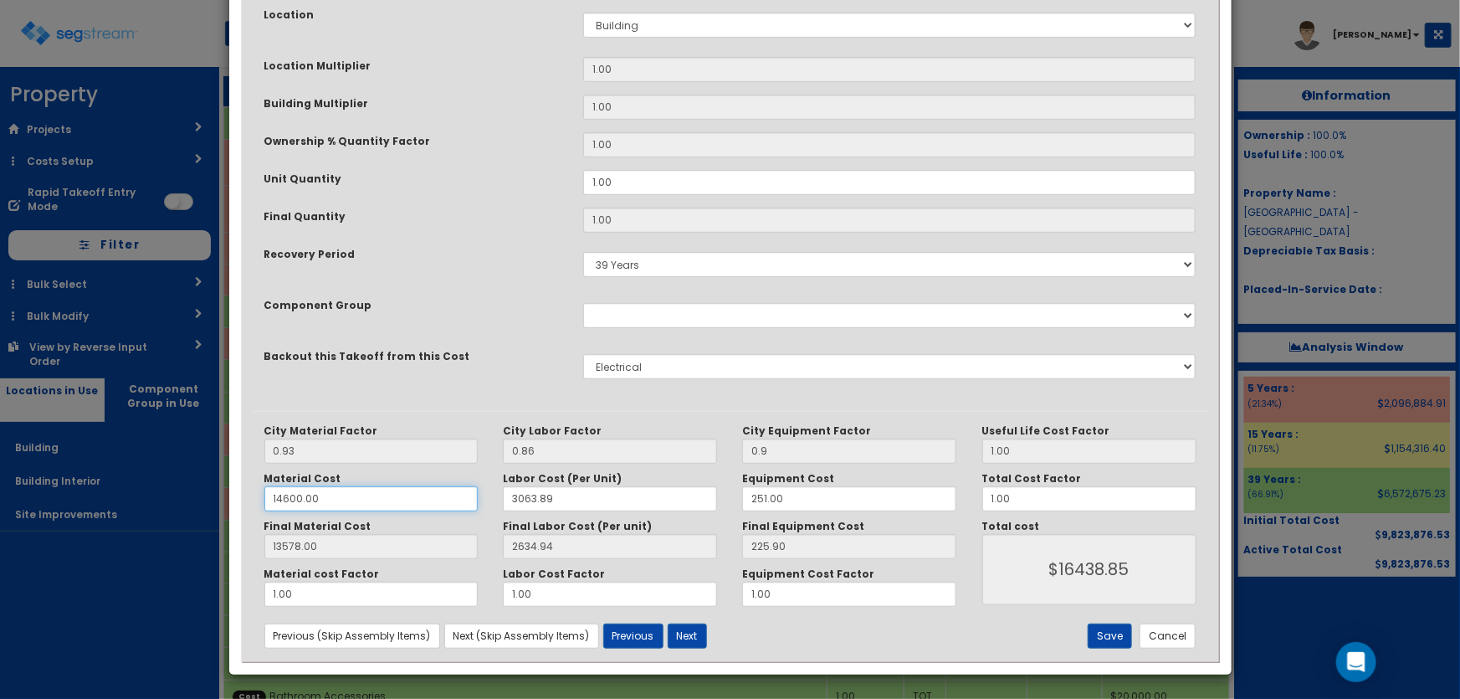
drag, startPoint x: 328, startPoint y: 495, endPoint x: 258, endPoint y: 495, distance: 70.3
click at [258, 495] on div "Material Cost 14600.00" at bounding box center [371, 491] width 239 height 39
type input "7"
type input "2634.95"
type input "6.51"
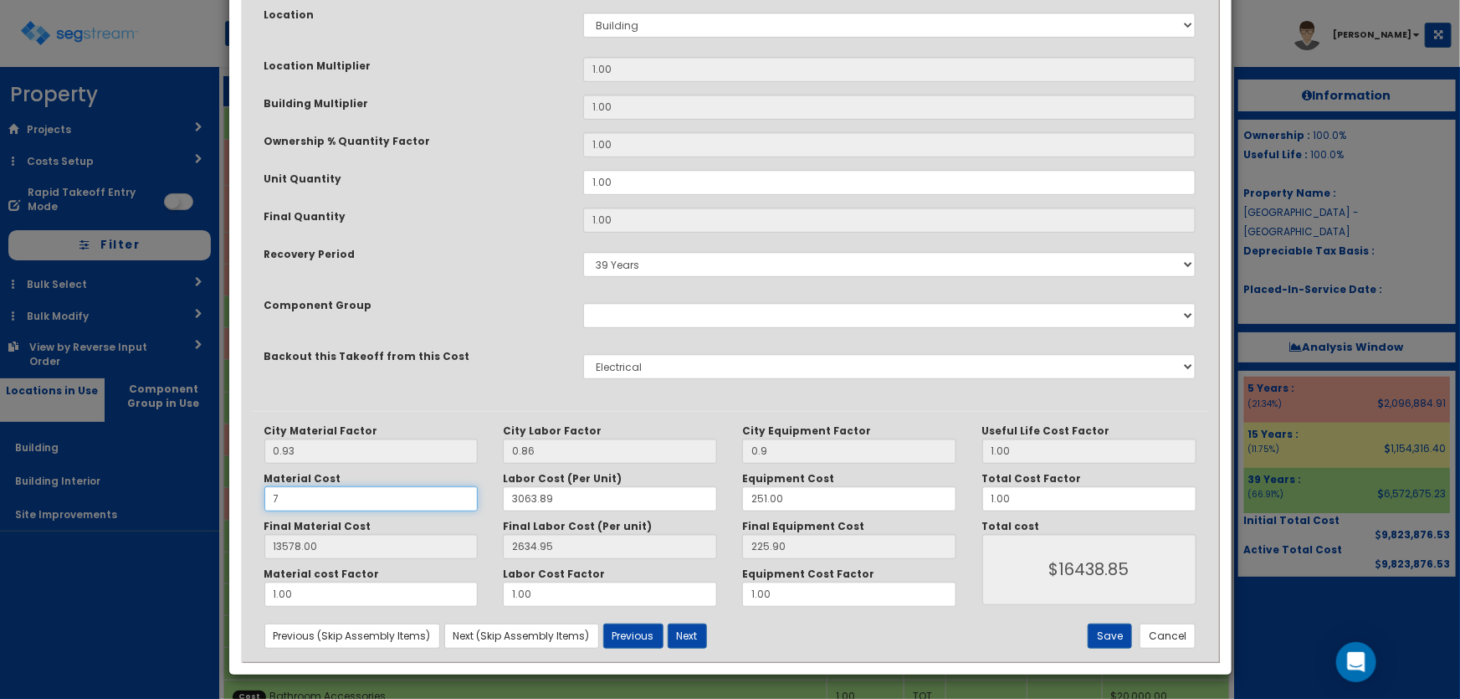
type input "$2867.36"
type input "75"
type input "69.75"
type input "$2930.60"
type input "750"
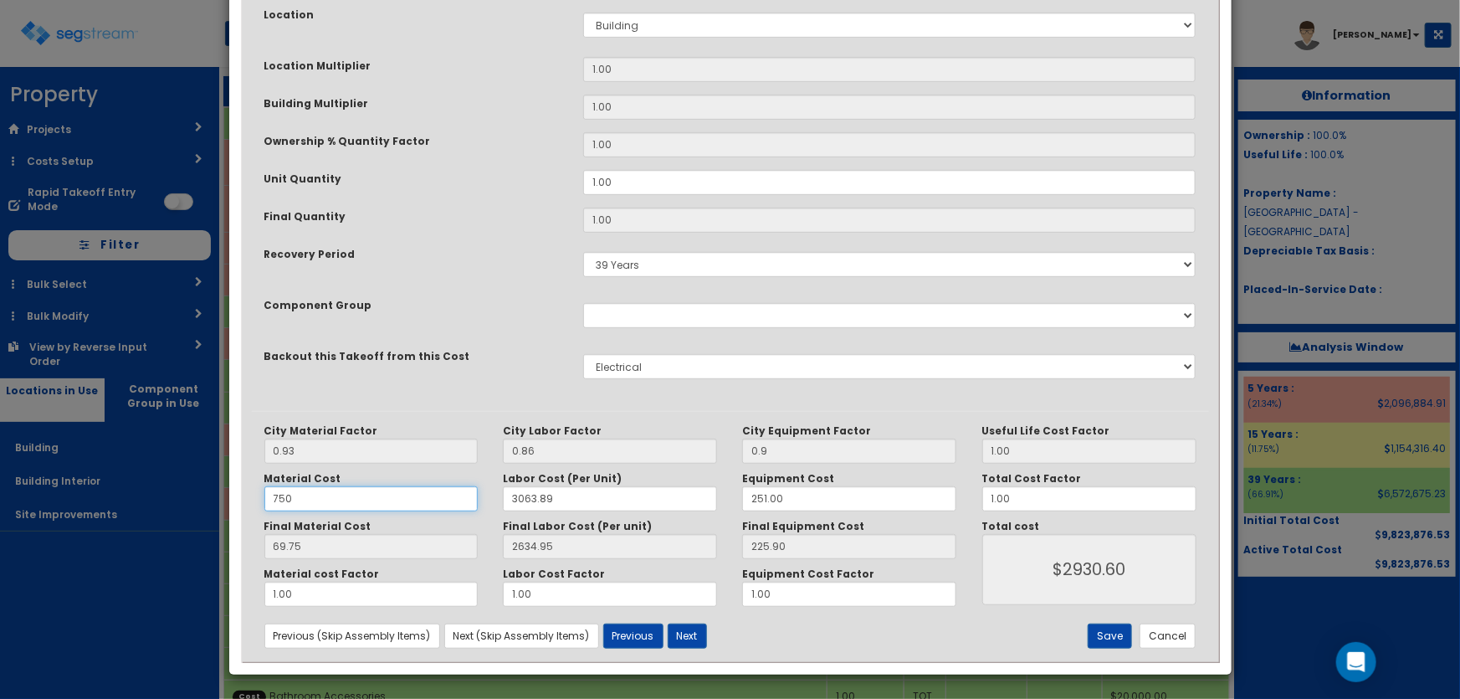
type input "697.50"
type input "$3558.35"
type input "7500"
type input "6975.00"
type input "$9835.85"
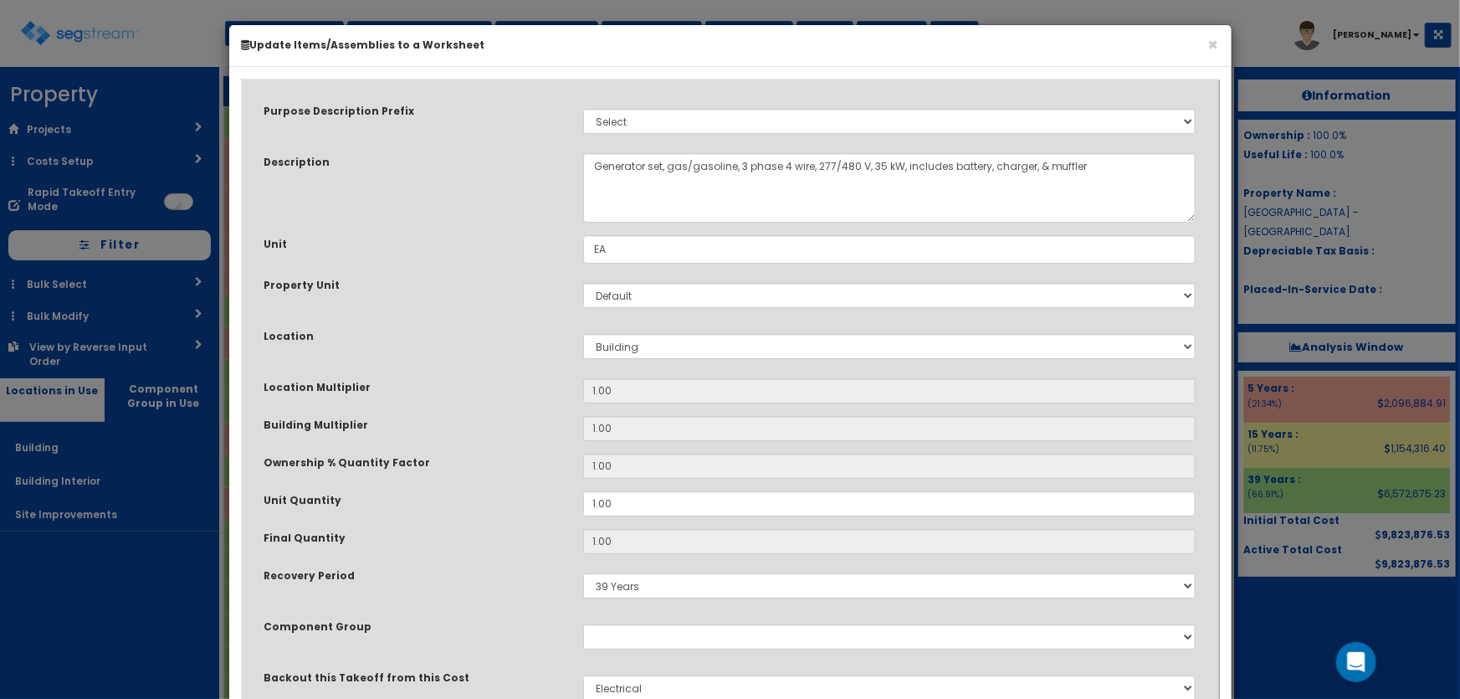
scroll to position [0, 0]
type input "7500"
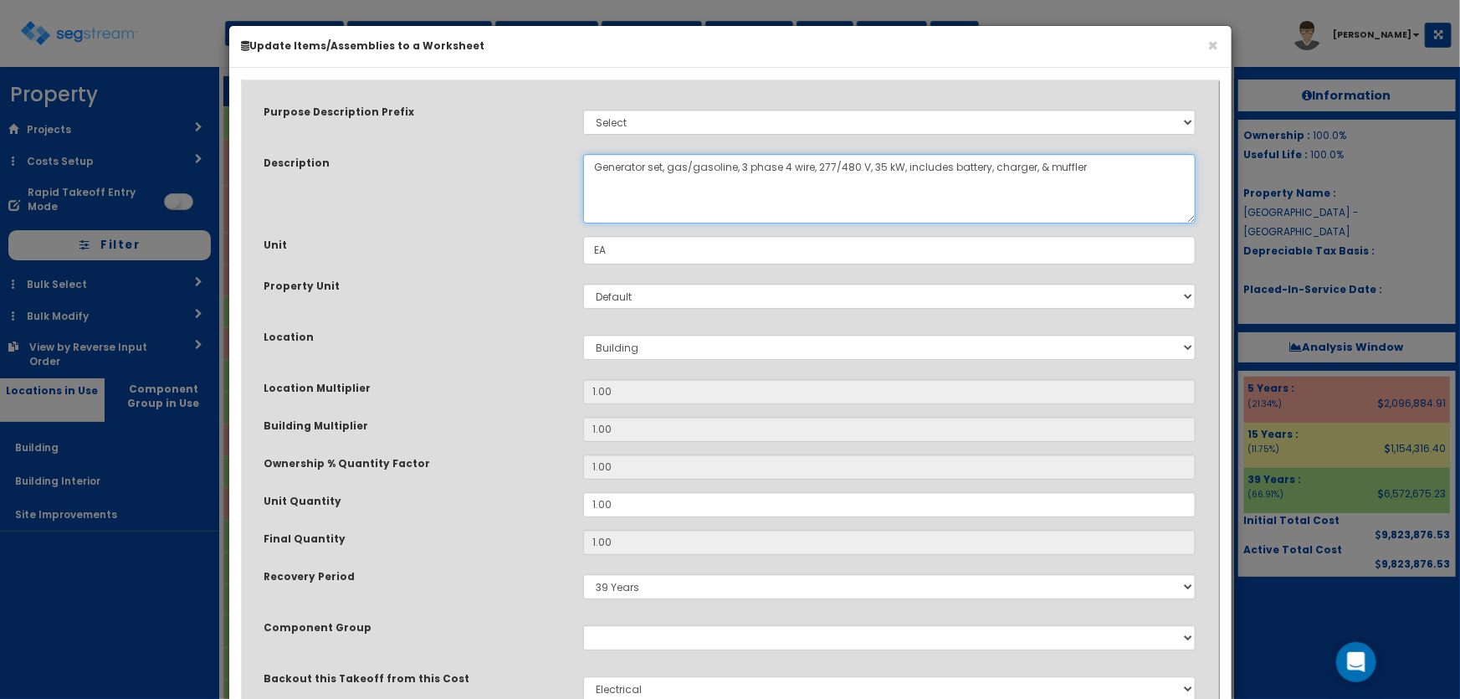
drag, startPoint x: 872, startPoint y: 163, endPoint x: 897, endPoint y: 163, distance: 25.1
click at [897, 163] on textarea "Generator set, gas/gasoline, 3 phase 4 wire, 277/480 V, 35 kW, includes battery…" at bounding box center [889, 188] width 613 height 69
drag, startPoint x: 816, startPoint y: 163, endPoint x: 855, endPoint y: 165, distance: 39.4
click at [855, 165] on textarea "Generator set, gas/gasoline, 3 phase 4 wire, 277/480 V, 35 kW, includes battery…" at bounding box center [889, 188] width 613 height 69
drag, startPoint x: 1092, startPoint y: 162, endPoint x: 902, endPoint y: 176, distance: 190.5
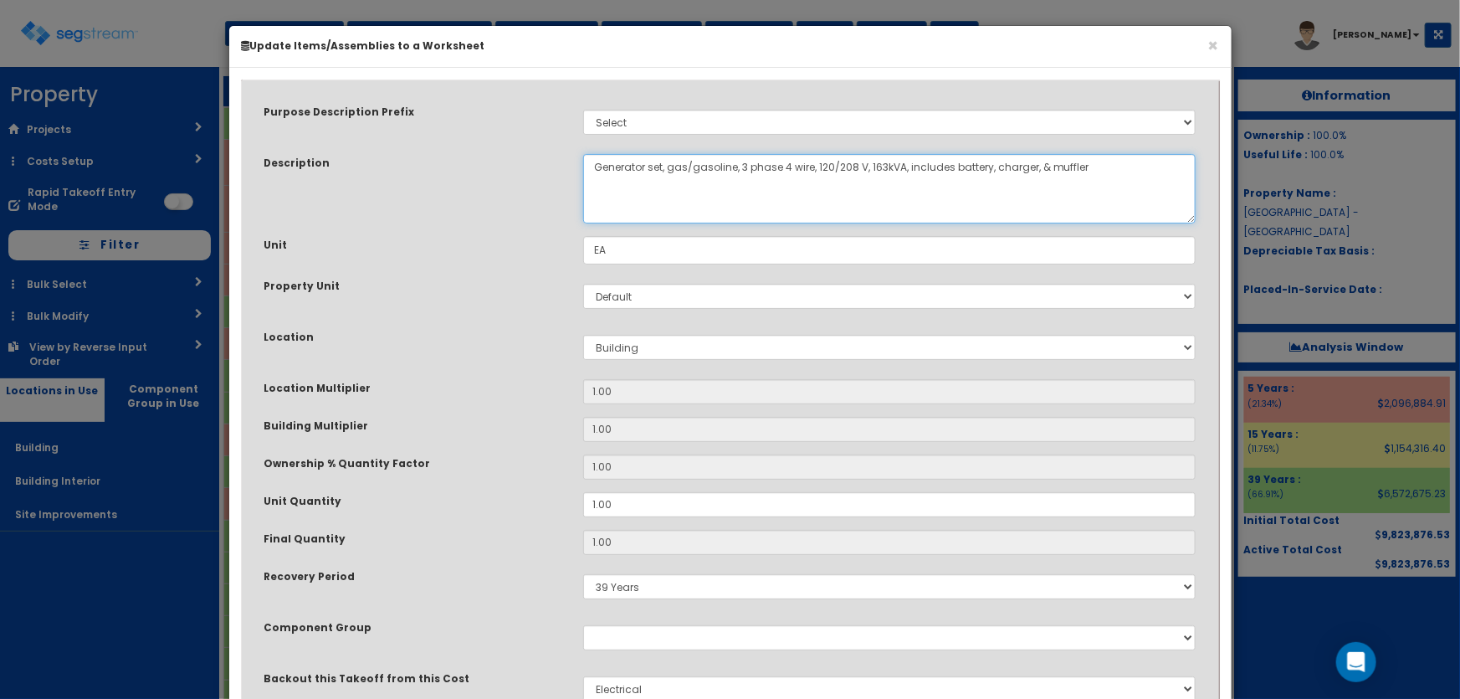
click at [902, 176] on textarea "Generator set, gas/gasoline, 3 phase 4 wire, 277/480 V, 35 kW, includes battery…" at bounding box center [889, 188] width 613 height 69
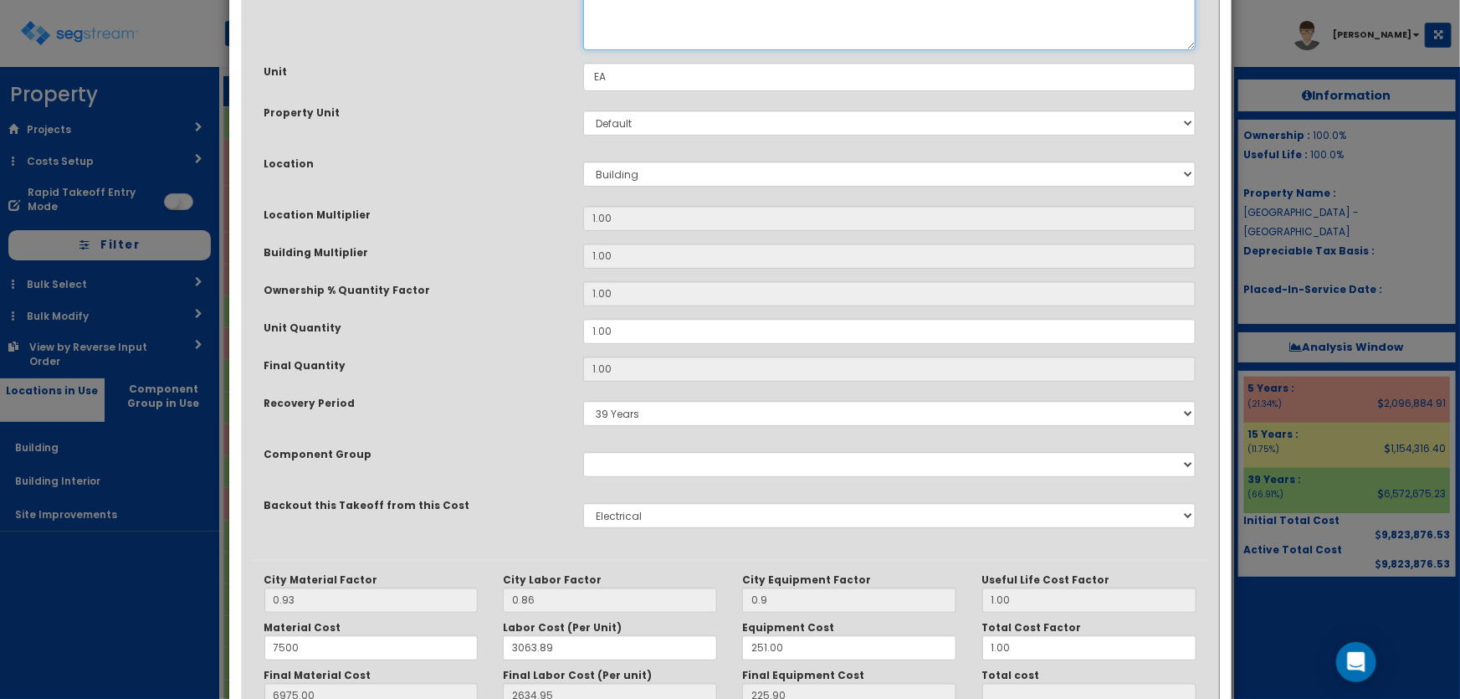
scroll to position [322, 0]
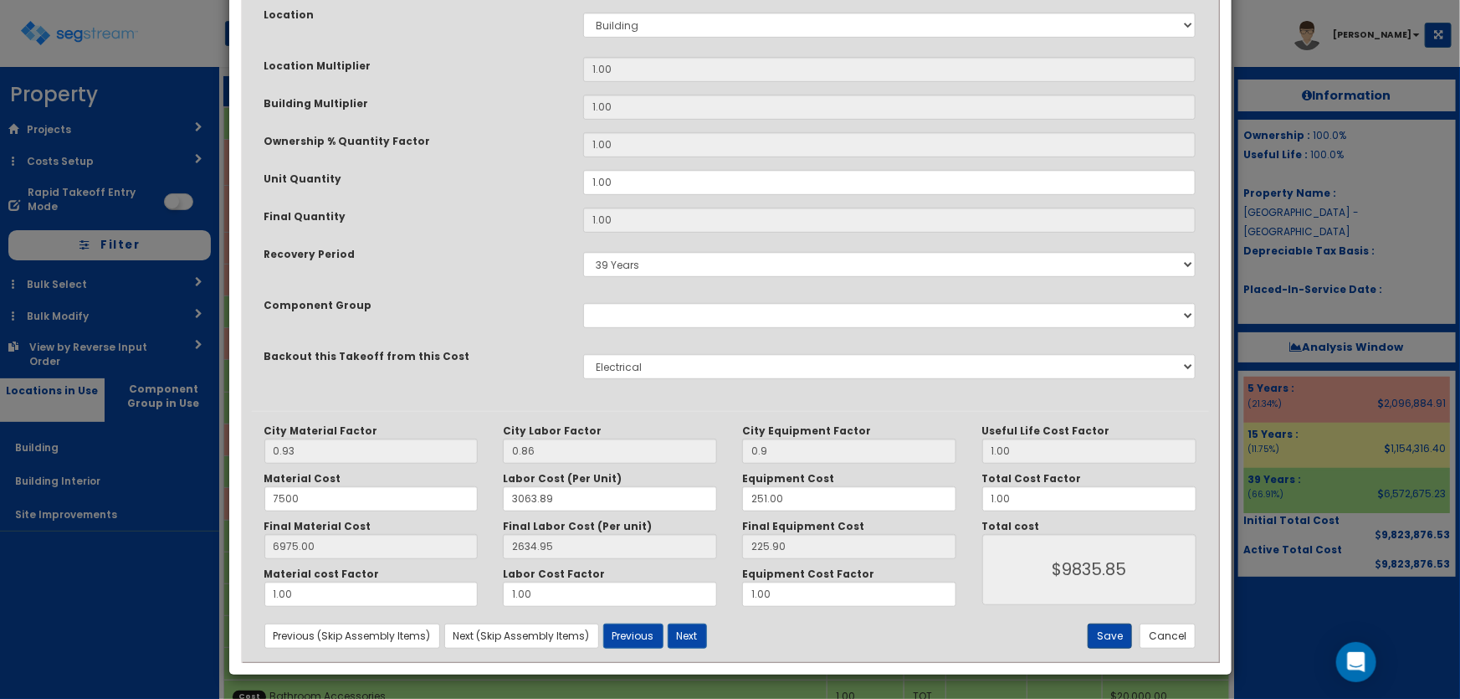
type textarea "Generator set, gas/gasoline, 3 phase 4 wire, 120/208 V, 163kVA"
click at [1110, 637] on button "Save" at bounding box center [1110, 636] width 44 height 25
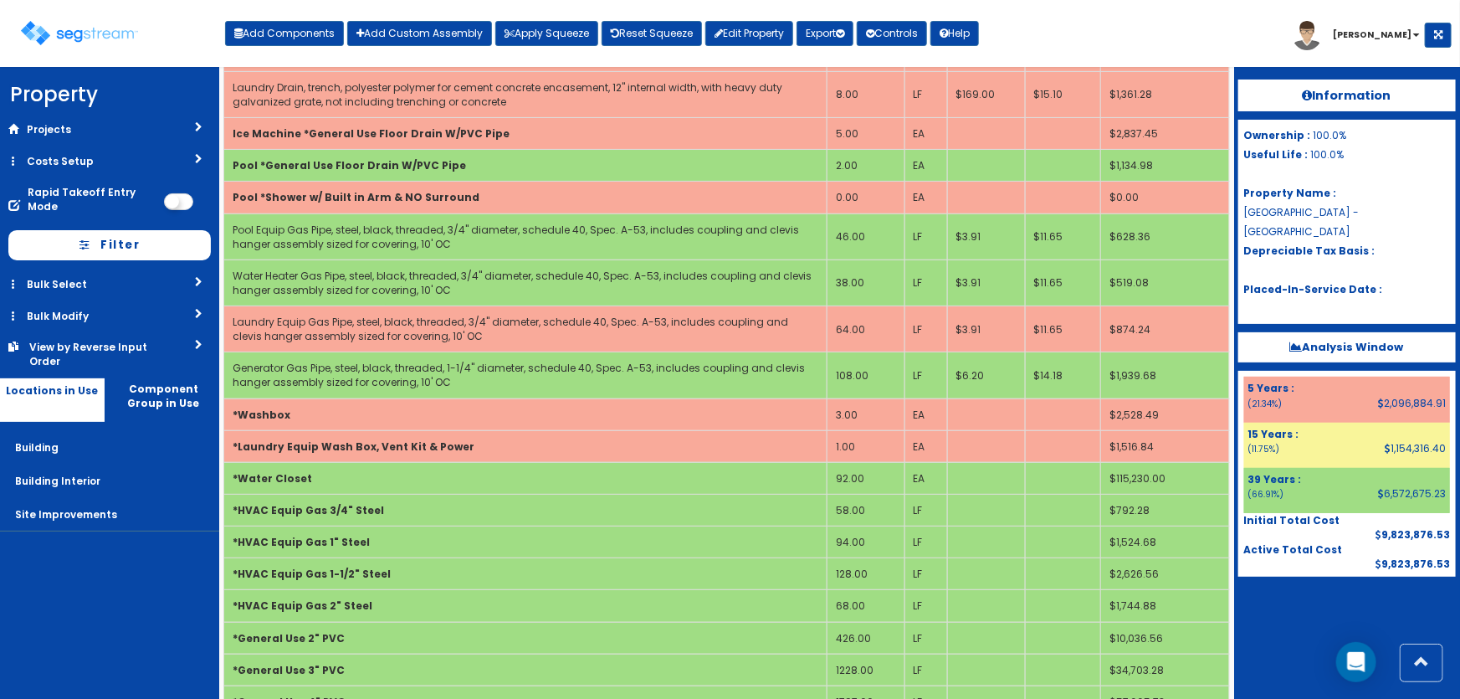
scroll to position [0, 0]
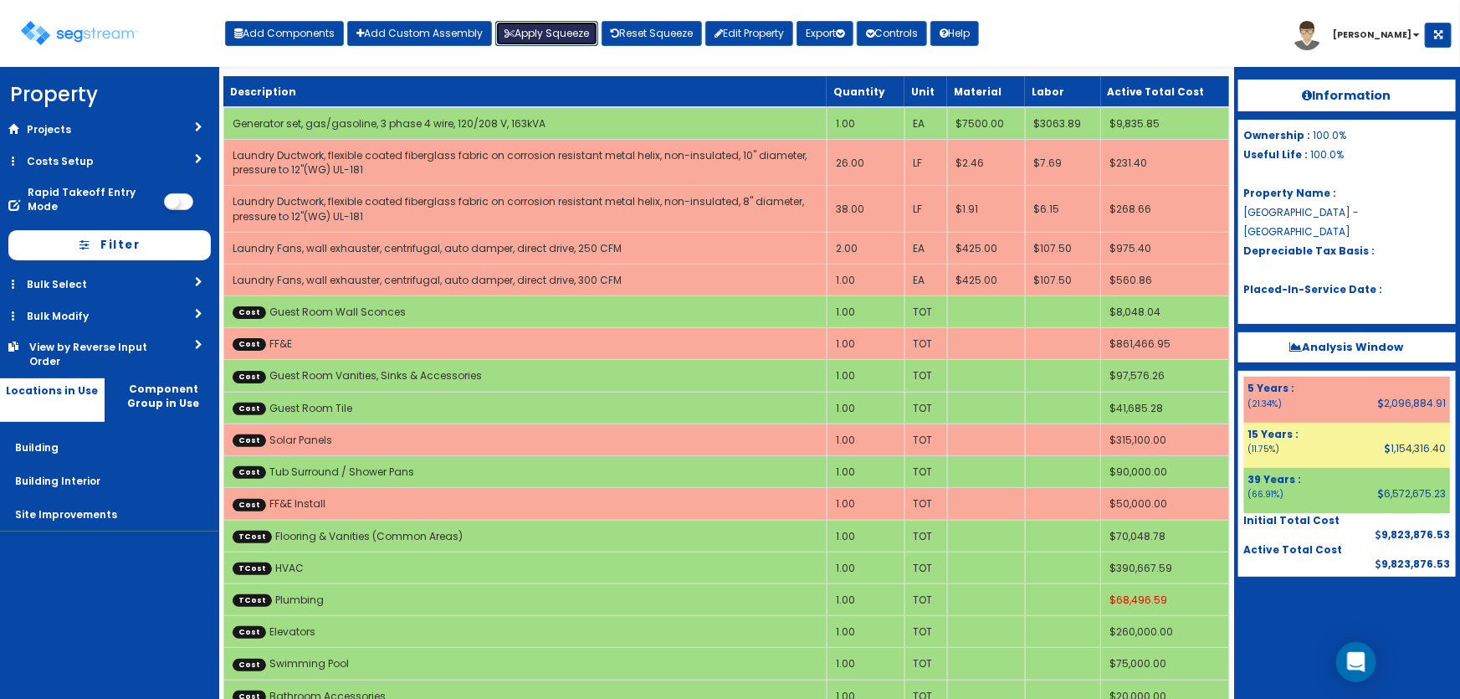
click at [552, 39] on button "Apply Squeeze" at bounding box center [546, 33] width 103 height 25
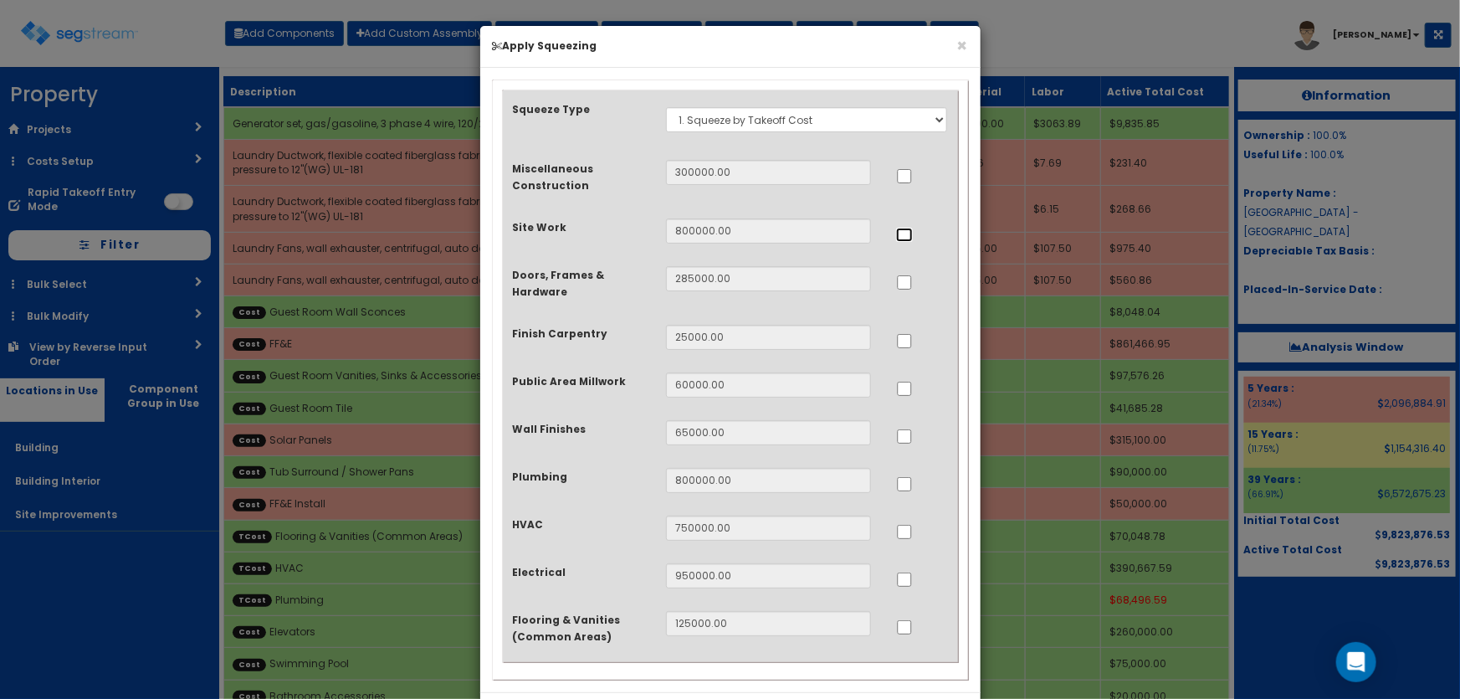
click at [904, 238] on input "..." at bounding box center [904, 235] width 17 height 14
checkbox input "true"
click at [902, 388] on input "..." at bounding box center [904, 389] width 17 height 14
checkbox input "true"
click at [902, 482] on input "..." at bounding box center [904, 484] width 17 height 14
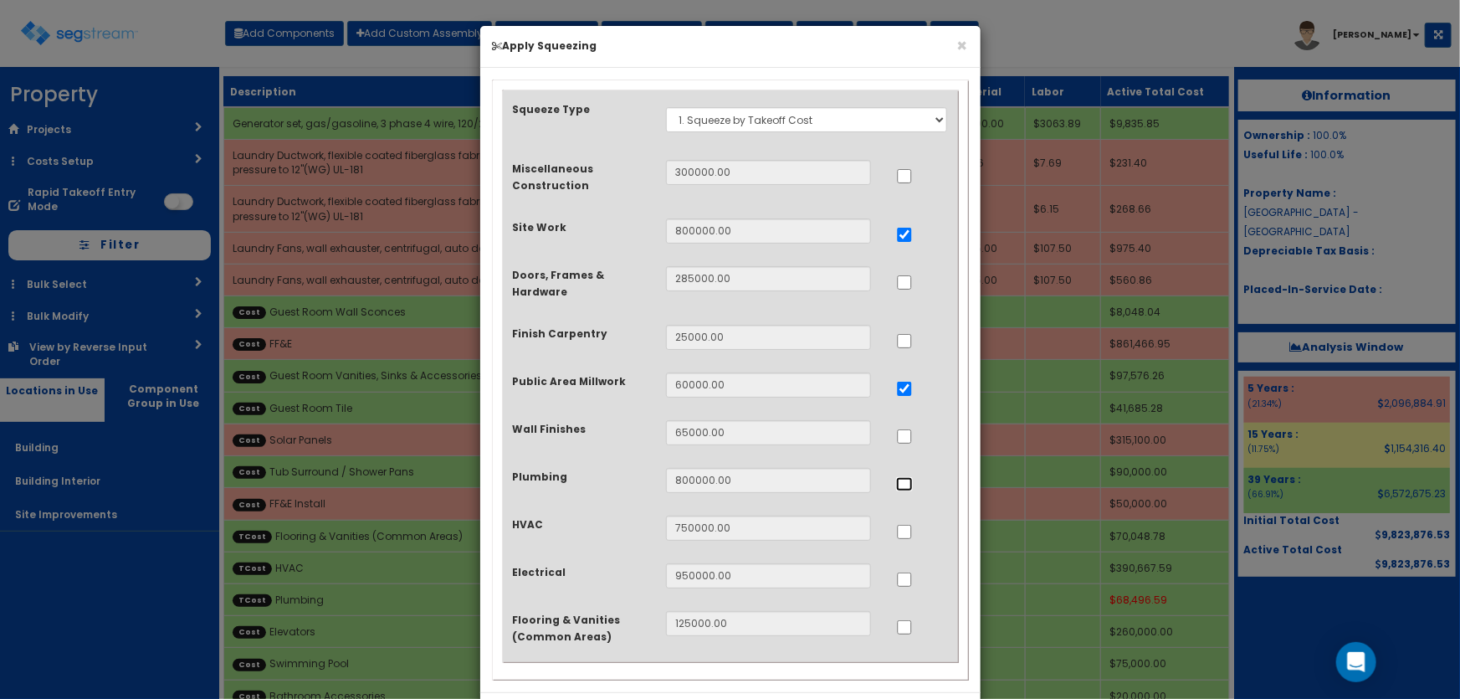
checkbox input "true"
click at [904, 536] on input "..." at bounding box center [904, 532] width 17 height 14
checkbox input "true"
click at [908, 581] on input "..." at bounding box center [904, 579] width 17 height 14
checkbox input "true"
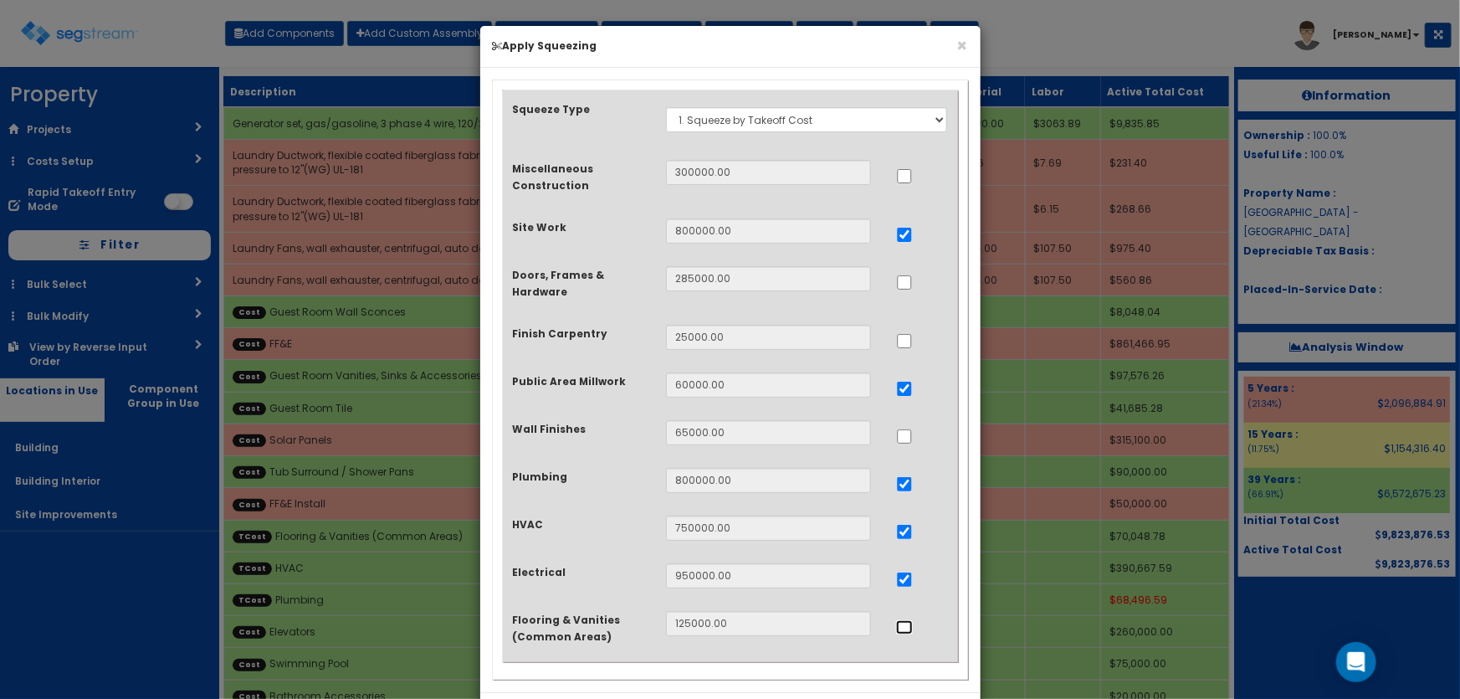
click at [901, 633] on input "..." at bounding box center [904, 627] width 17 height 14
checkbox input "true"
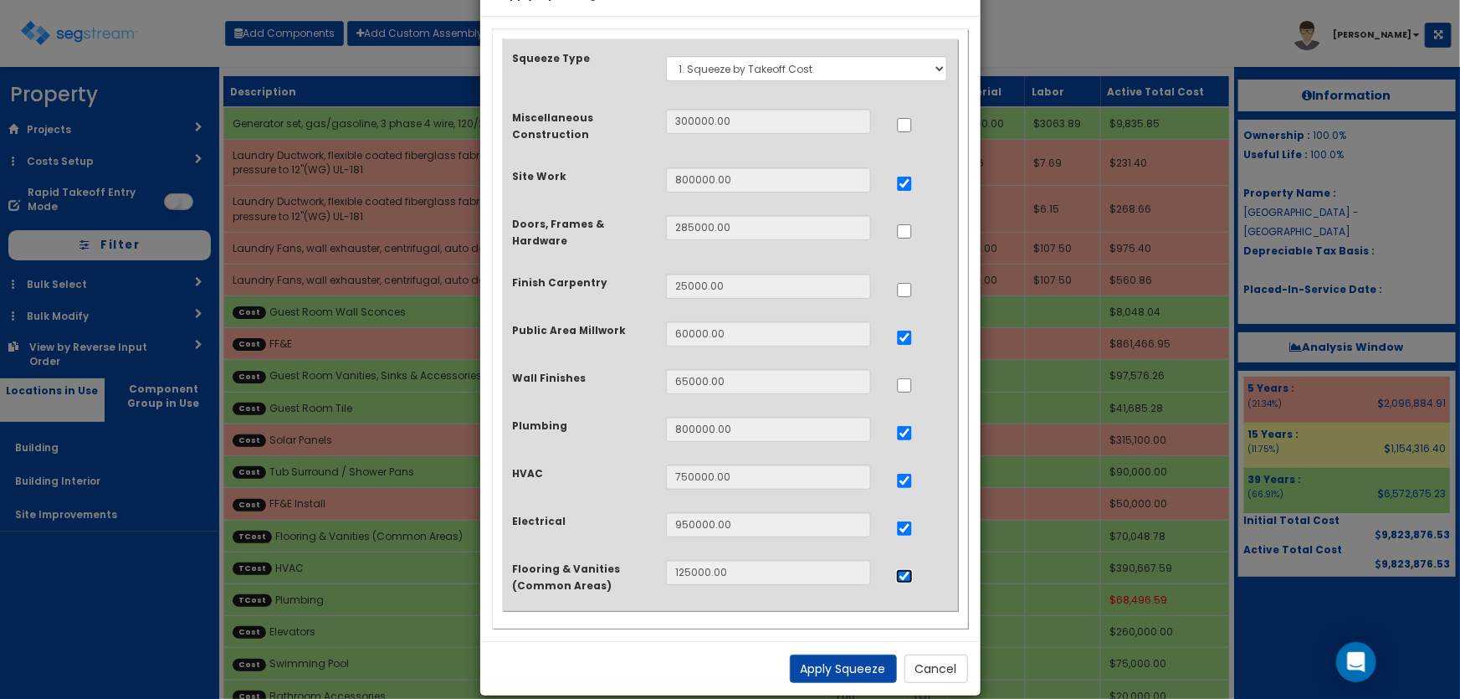
scroll to position [75, 0]
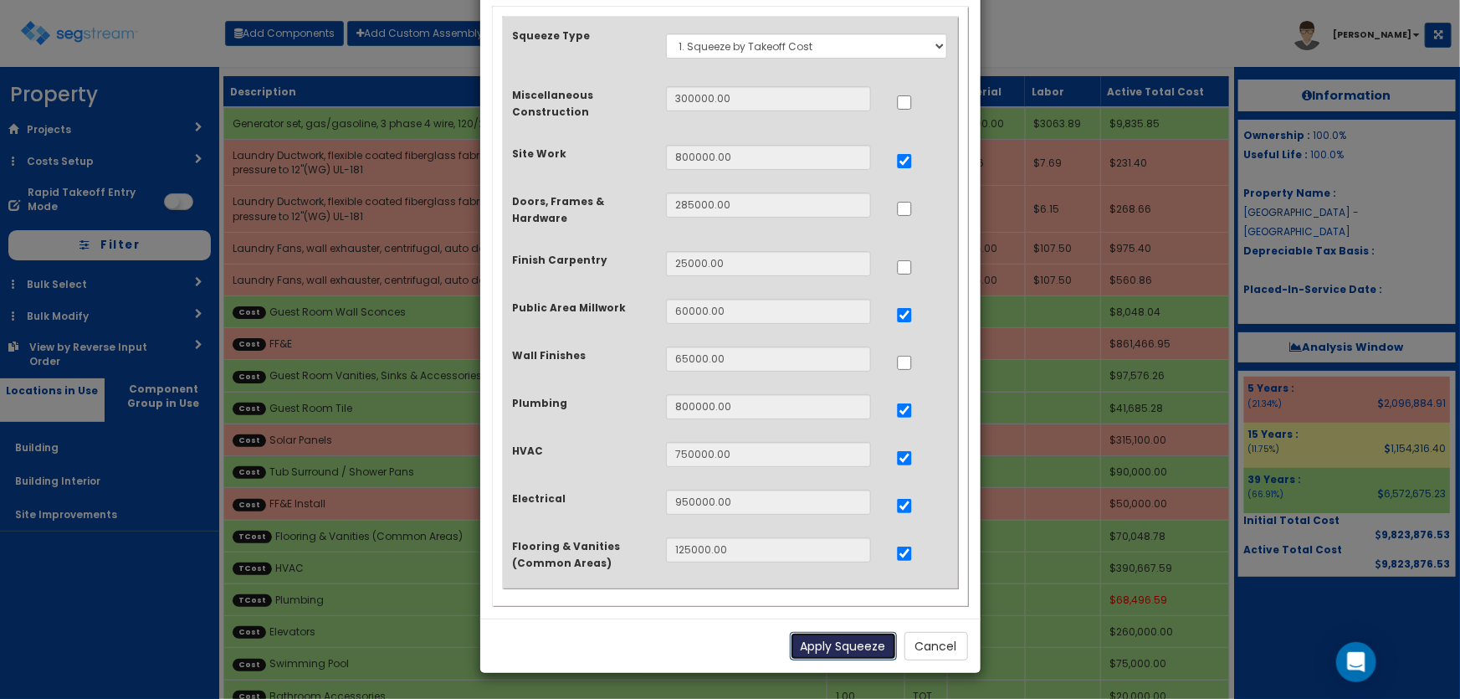
click at [862, 638] on button "Apply Squeeze" at bounding box center [843, 646] width 107 height 28
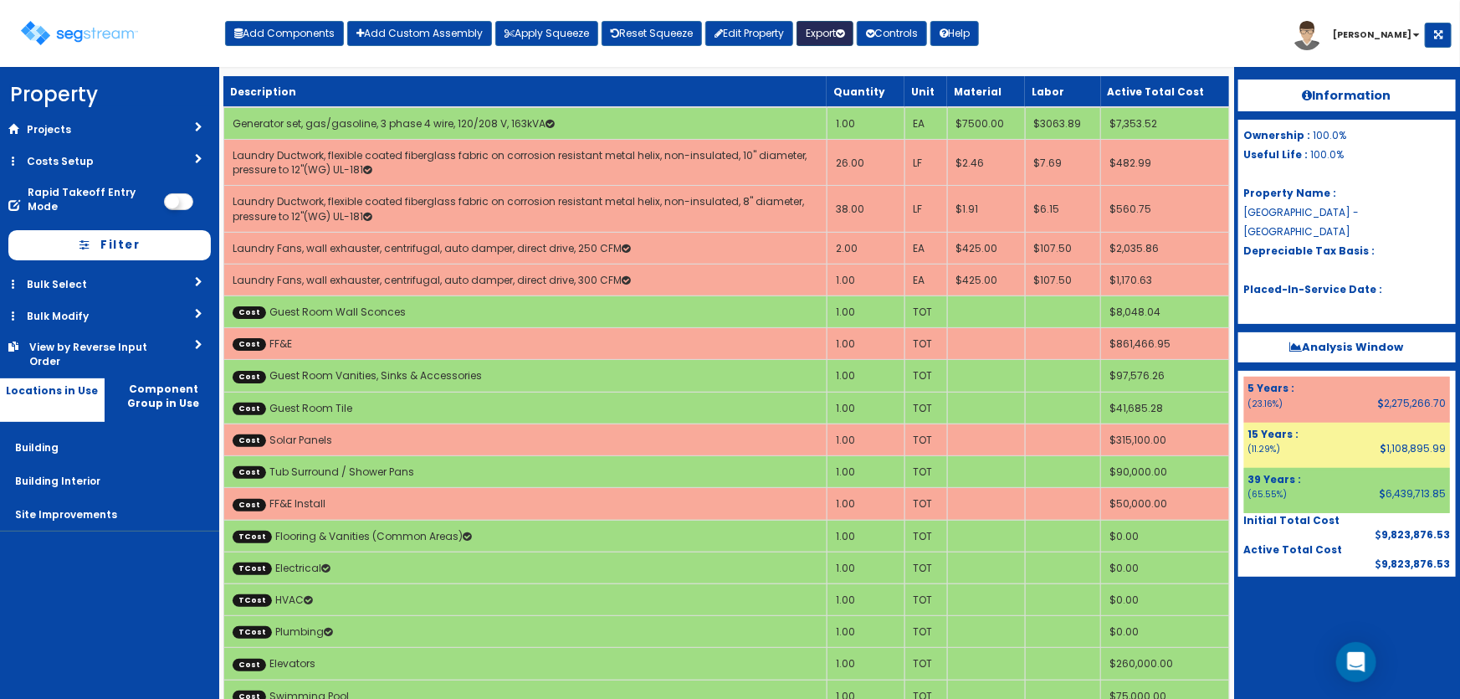
click at [838, 34] on button "Export" at bounding box center [825, 33] width 57 height 25
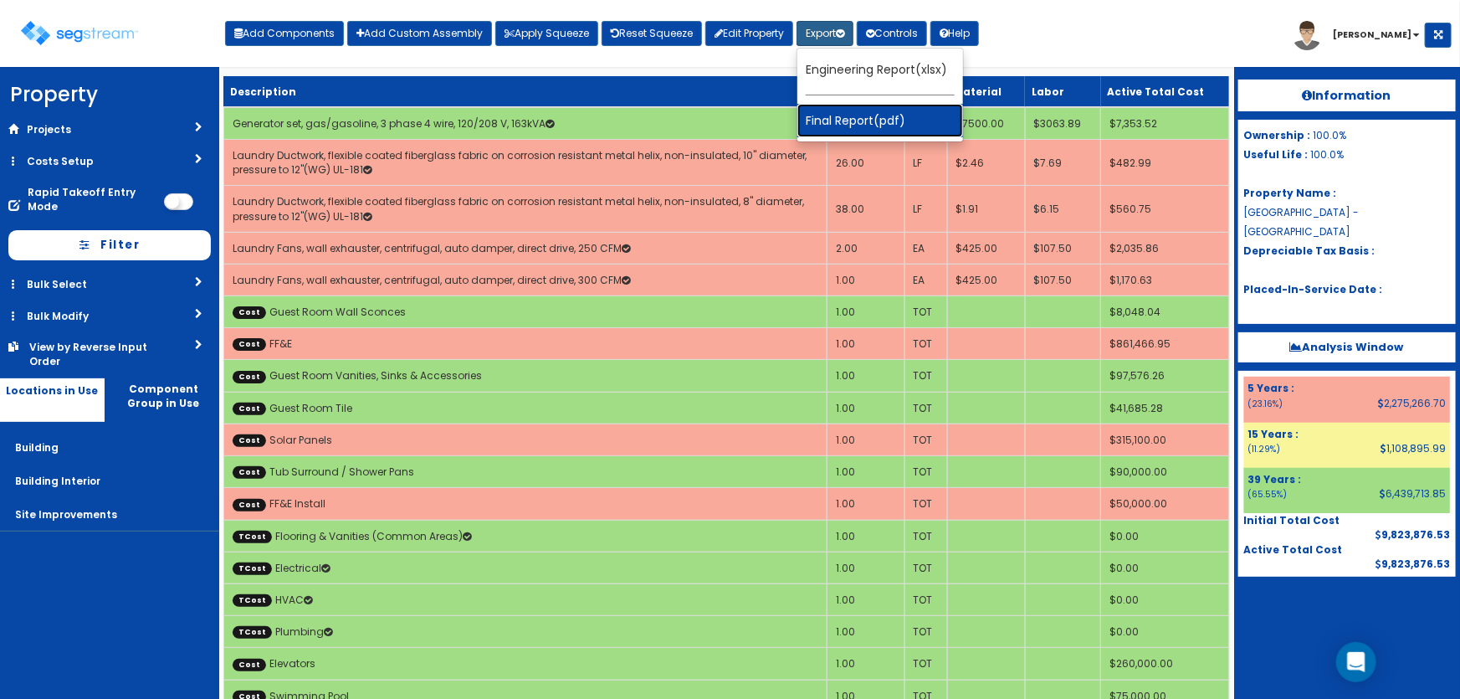
click at [846, 113] on link "Final Report(pdf)" at bounding box center [881, 120] width 166 height 33
